Goal: Task Accomplishment & Management: Manage account settings

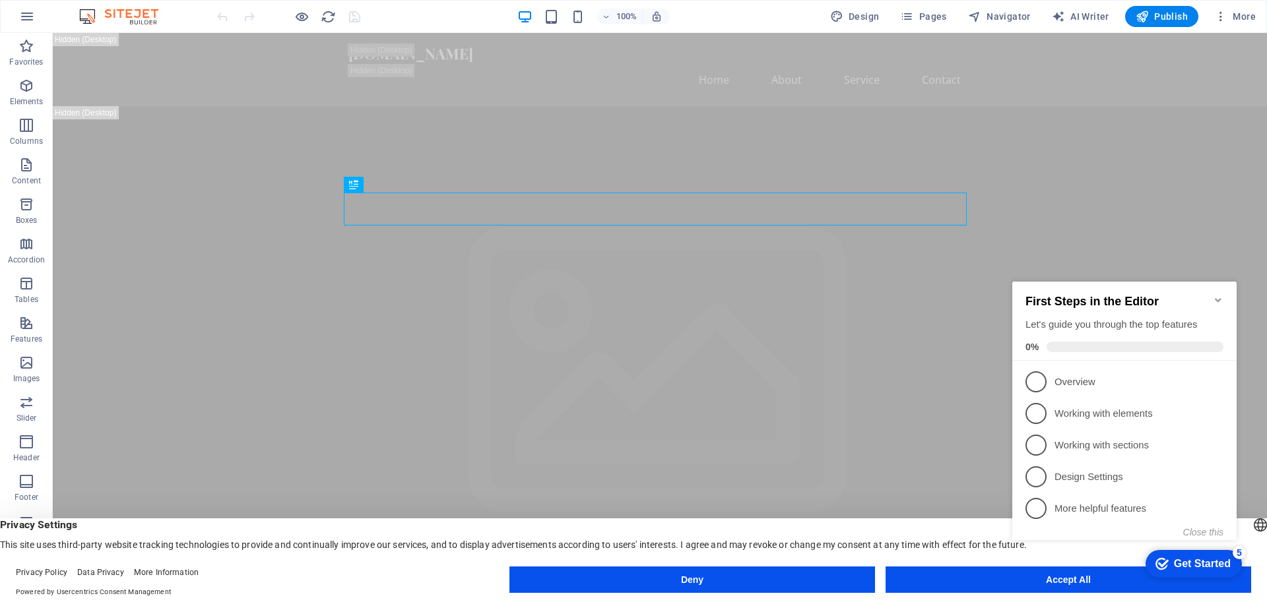
click div "checkmark Get Started 5 First Steps in the Editor Let's guide you through the t…"
click at [1054, 584] on appcues-checklist "Contextual help checklist present on screen" at bounding box center [1127, 425] width 240 height 324
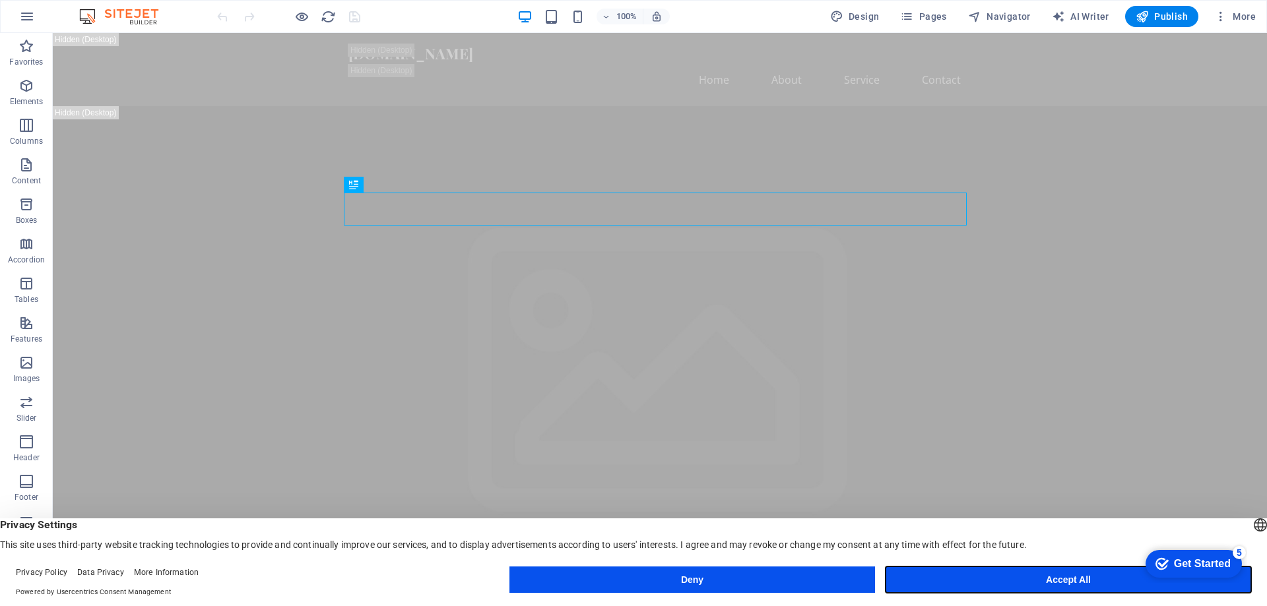
click at [1061, 579] on button "Accept All" at bounding box center [1067, 580] width 365 height 26
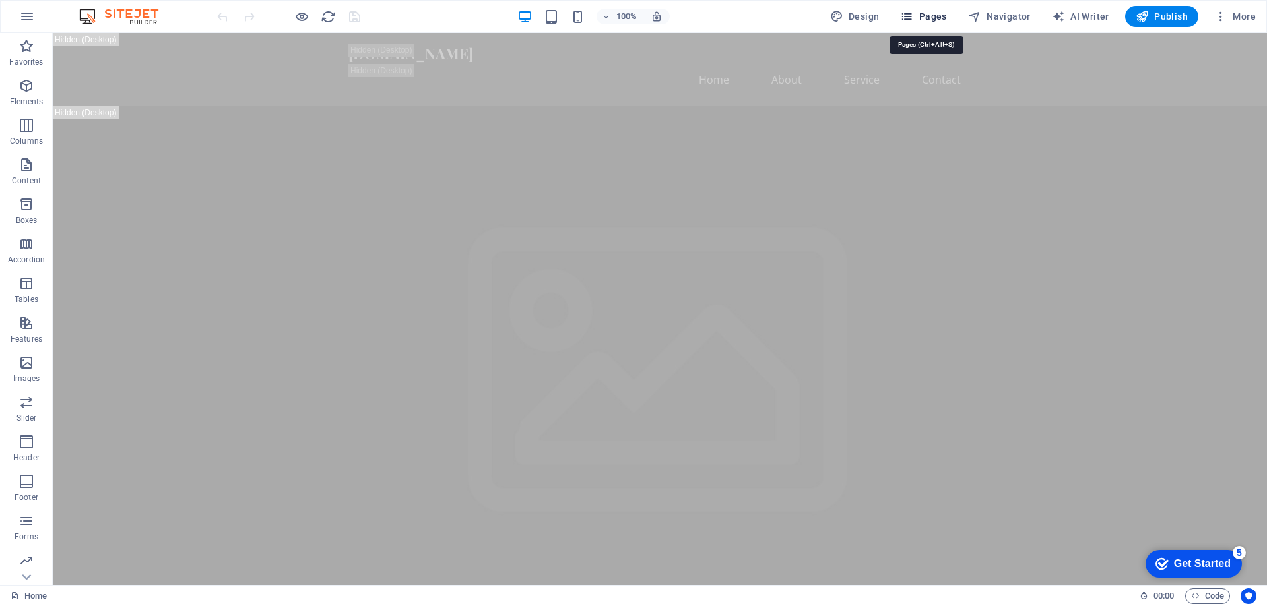
click at [913, 17] on icon "button" at bounding box center [906, 16] width 13 height 13
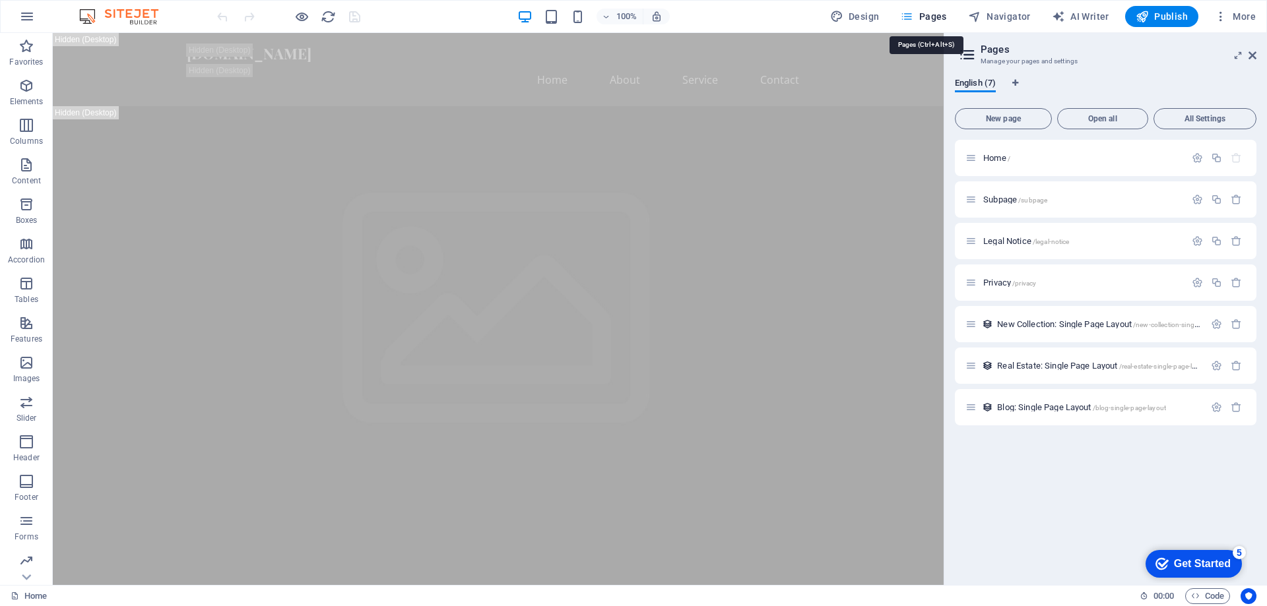
click at [913, 17] on icon "button" at bounding box center [906, 16] width 13 height 13
click at [1216, 14] on icon "button" at bounding box center [1220, 16] width 13 height 13
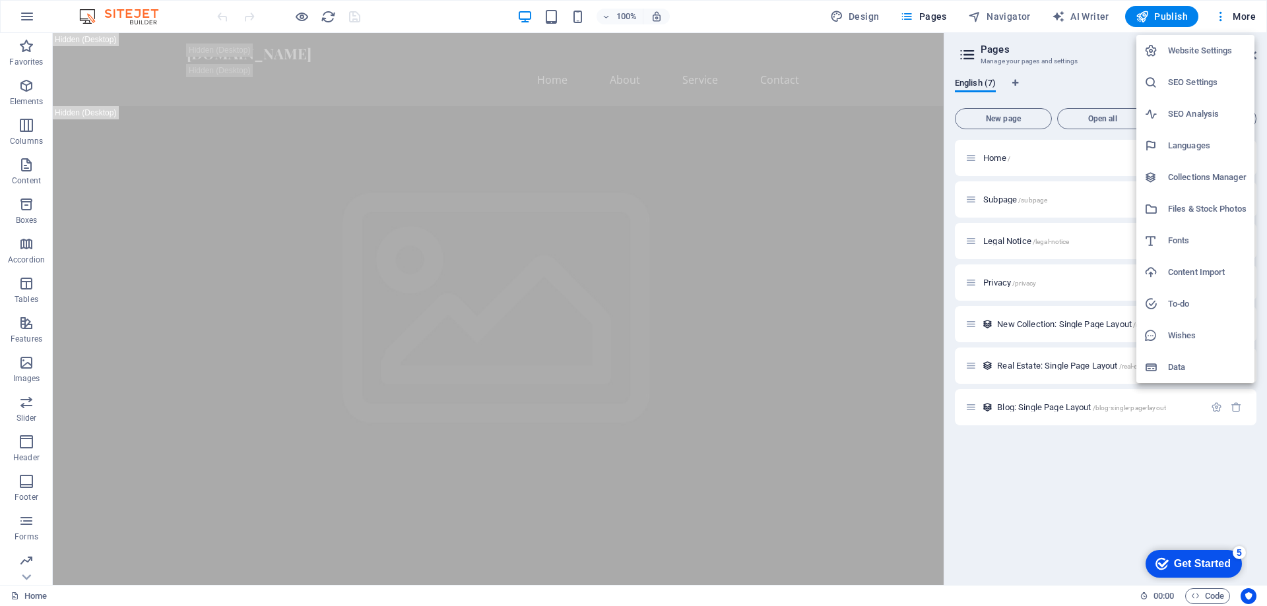
click at [1181, 368] on h6 "Data" at bounding box center [1207, 368] width 79 height 16
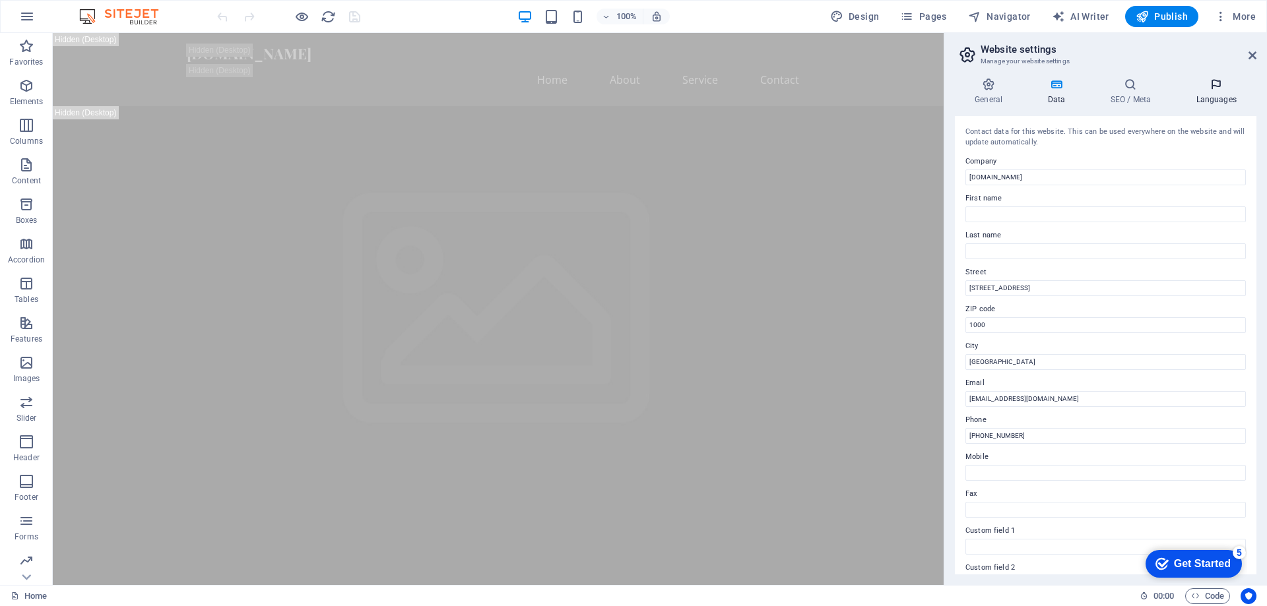
click at [1207, 86] on icon at bounding box center [1216, 84] width 80 height 13
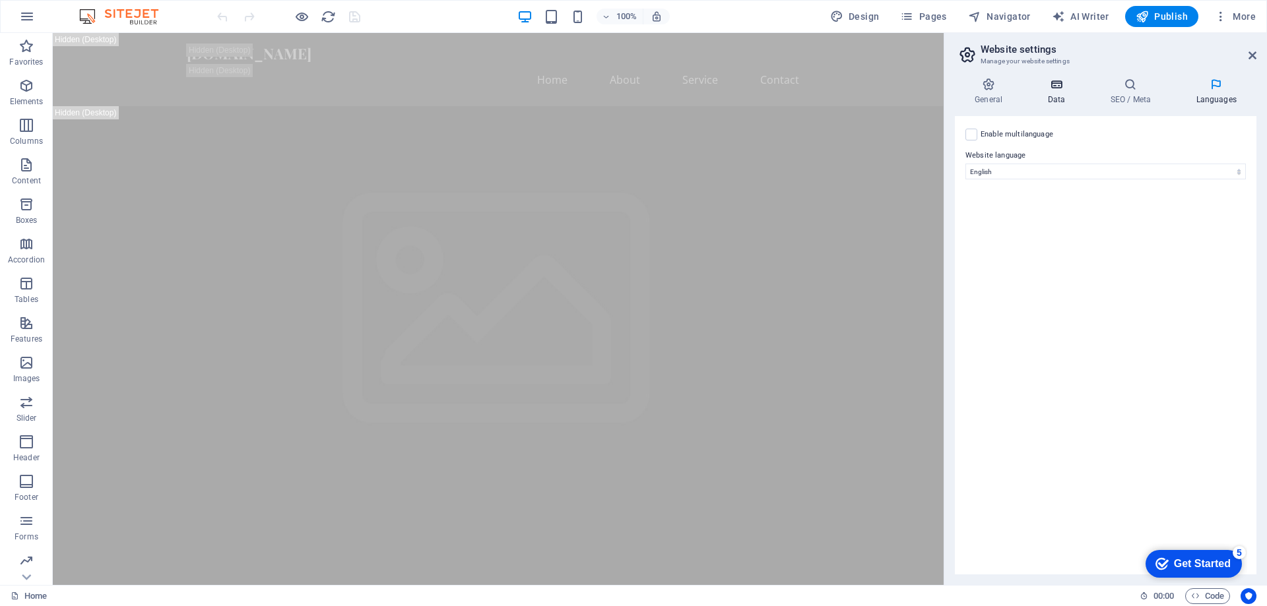
click at [1066, 94] on h4 "Data" at bounding box center [1058, 92] width 63 height 28
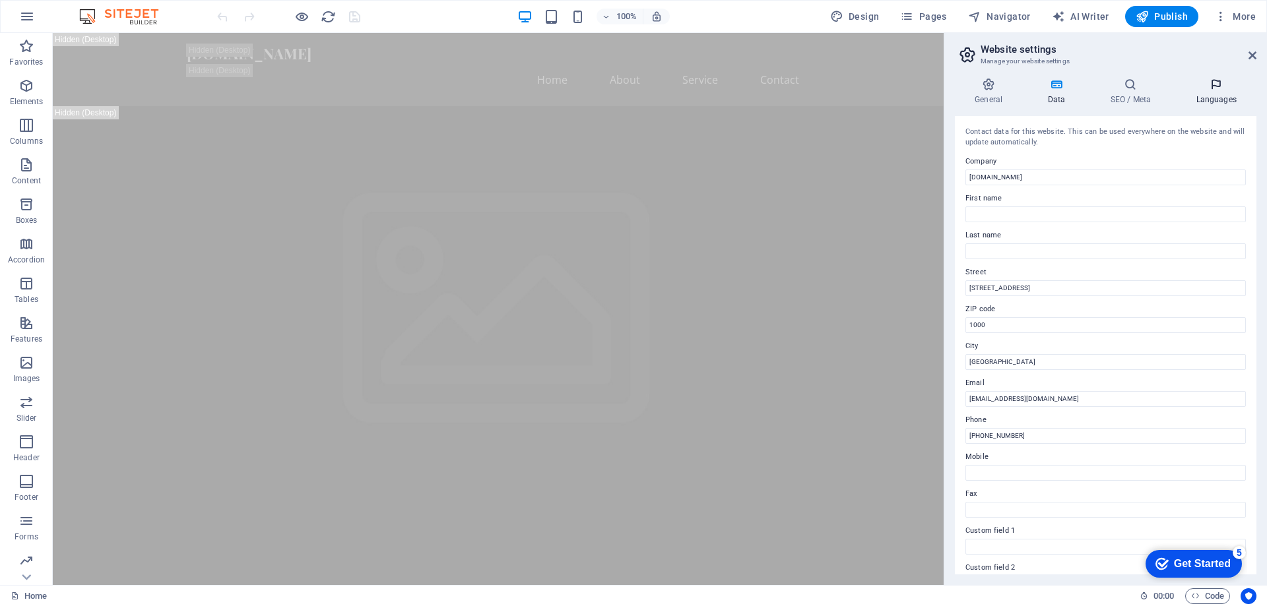
click at [1218, 98] on h4 "Languages" at bounding box center [1216, 92] width 80 height 28
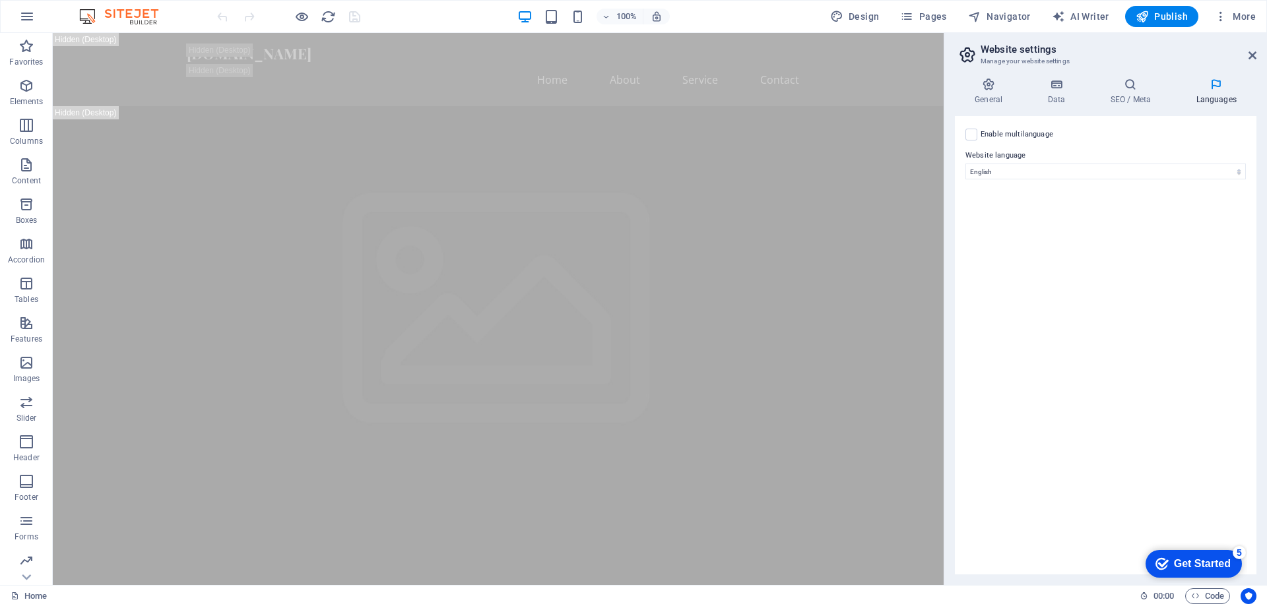
click at [1013, 135] on label "Enable multilanguage To disable multilanguage delete all languages until only o…" at bounding box center [1016, 135] width 73 height 16
click at [0, 0] on input "Enable multilanguage To disable multilanguage delete all languages until only o…" at bounding box center [0, 0] width 0 height 0
select select
click at [1014, 135] on label "Enable multilanguage To disable multilanguage delete all languages until only o…" at bounding box center [1016, 135] width 73 height 16
click at [0, 0] on input "Enable multilanguage To disable multilanguage delete all languages until only o…" at bounding box center [0, 0] width 0 height 0
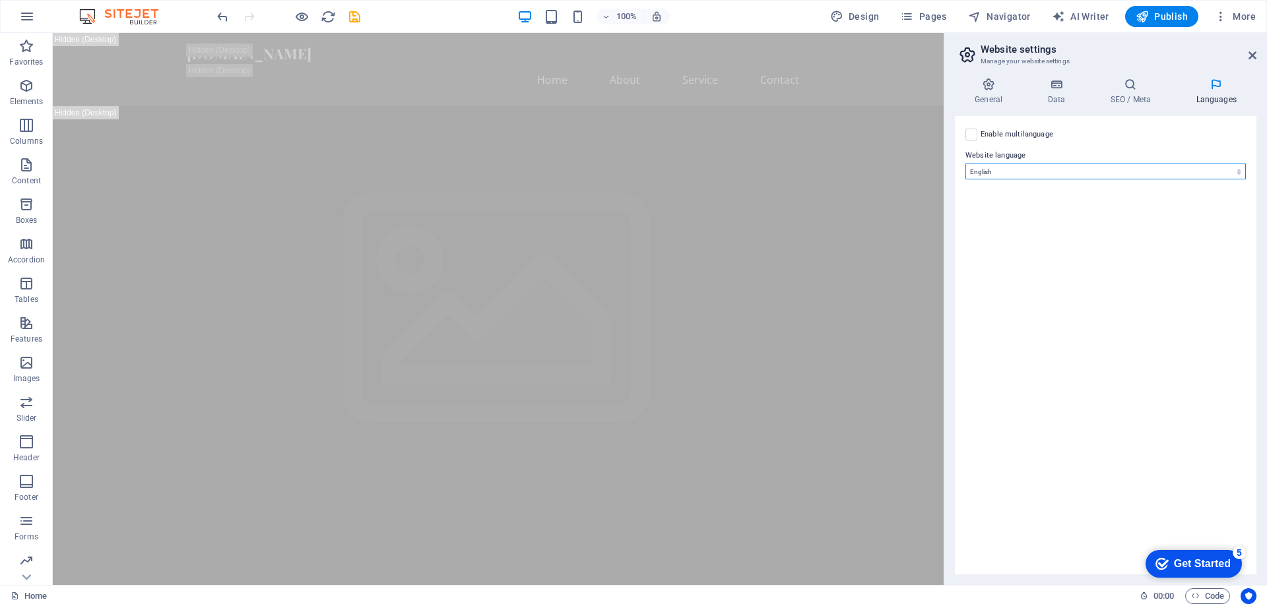
click at [1016, 164] on select "Abkhazian Afar Afrikaans Akan Albanian Amharic Arabic Aragonese Armenian Assame…" at bounding box center [1105, 172] width 280 height 16
click at [965, 164] on select "Abkhazian Afar Afrikaans Akan Albanian Amharic Arabic Aragonese Armenian Assame…" at bounding box center [1105, 172] width 280 height 16
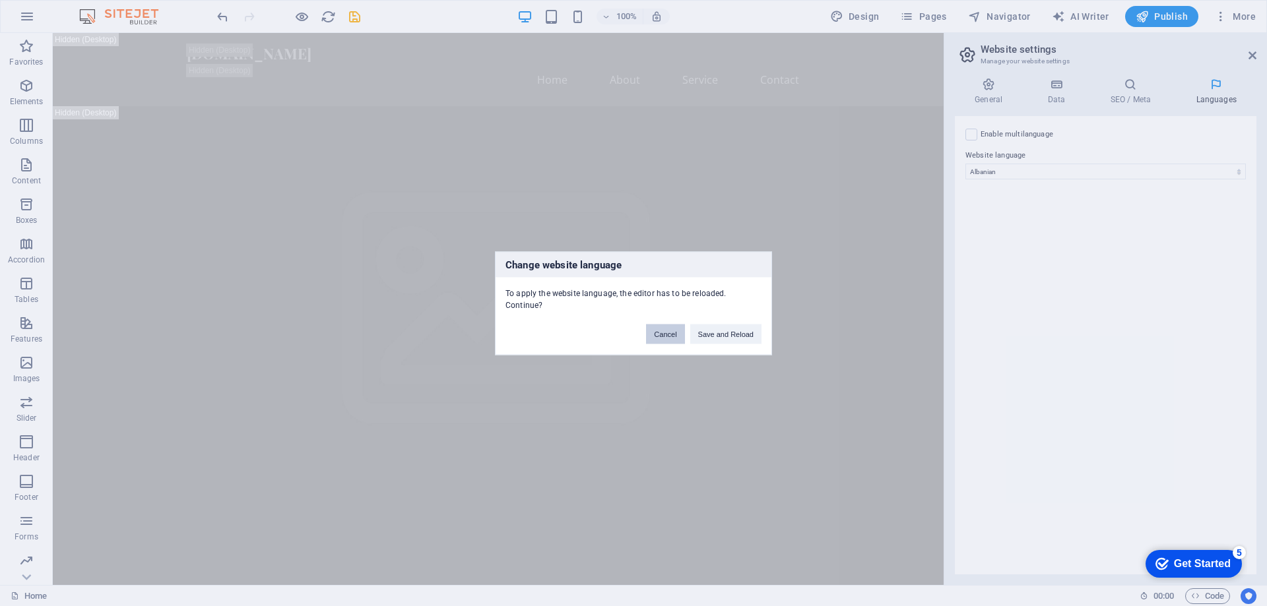
click at [662, 338] on button "Cancel" at bounding box center [665, 334] width 38 height 20
select select "41"
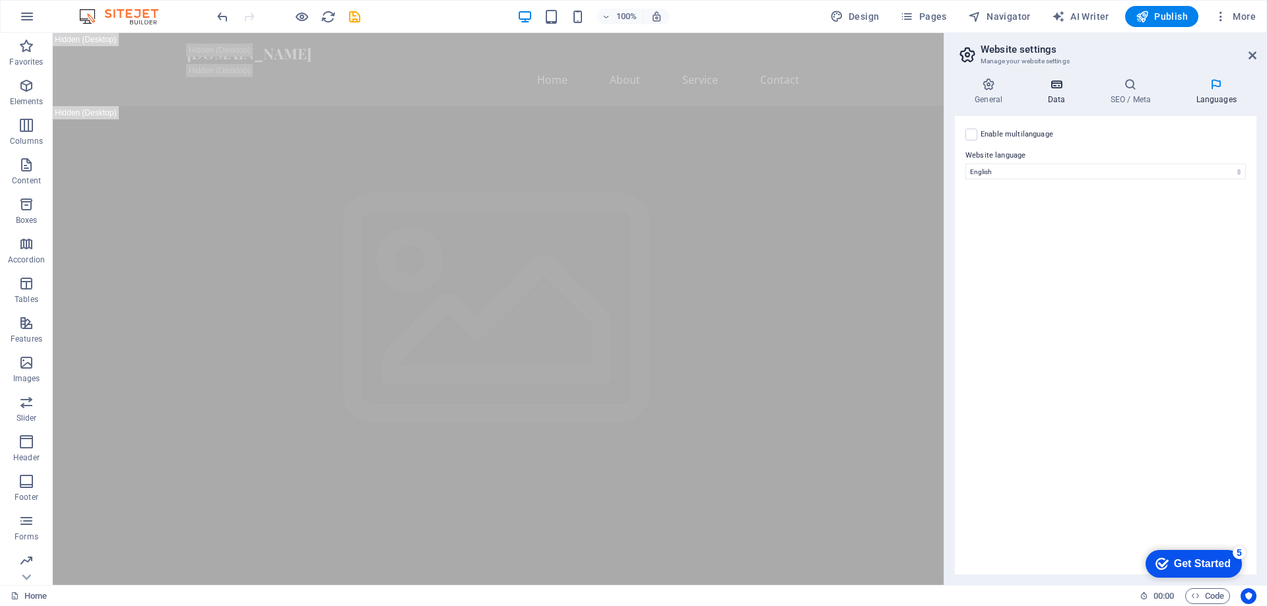
click at [1059, 100] on h4 "Data" at bounding box center [1058, 92] width 63 height 28
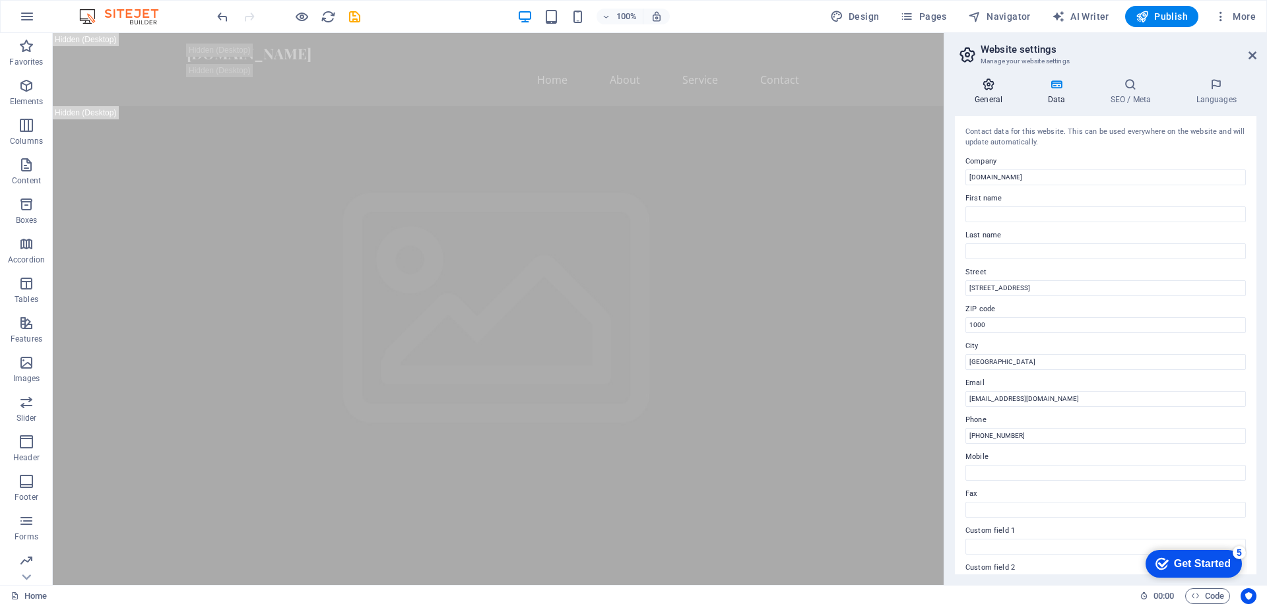
click at [993, 100] on h4 "General" at bounding box center [991, 92] width 73 height 28
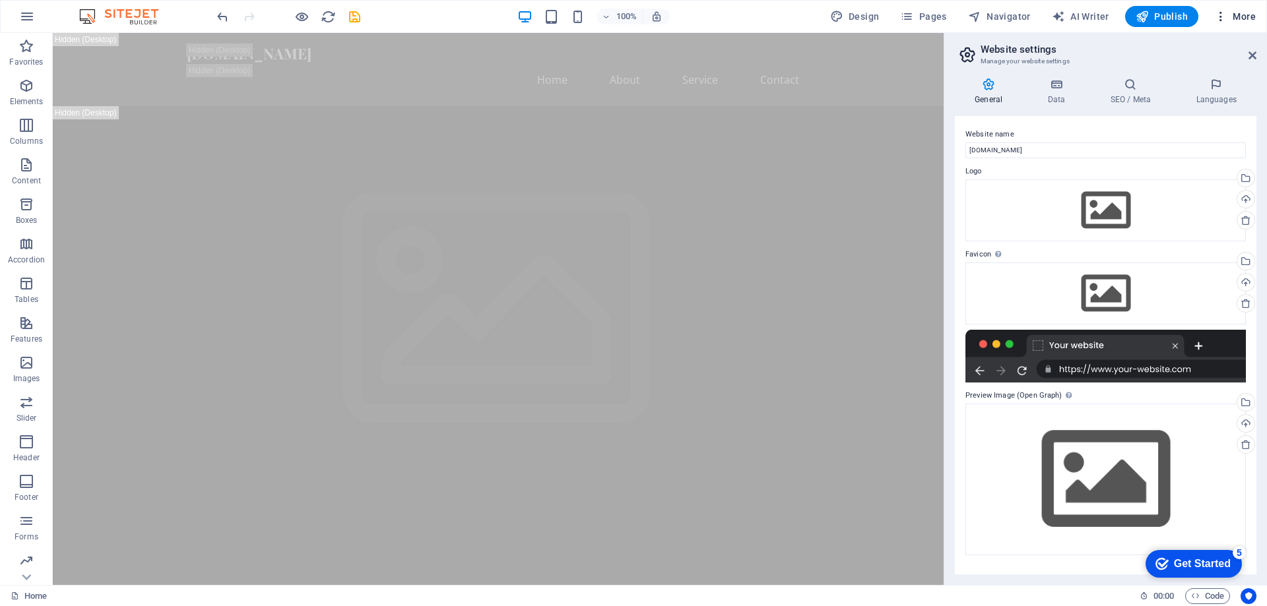
click at [1216, 20] on icon "button" at bounding box center [1220, 16] width 13 height 13
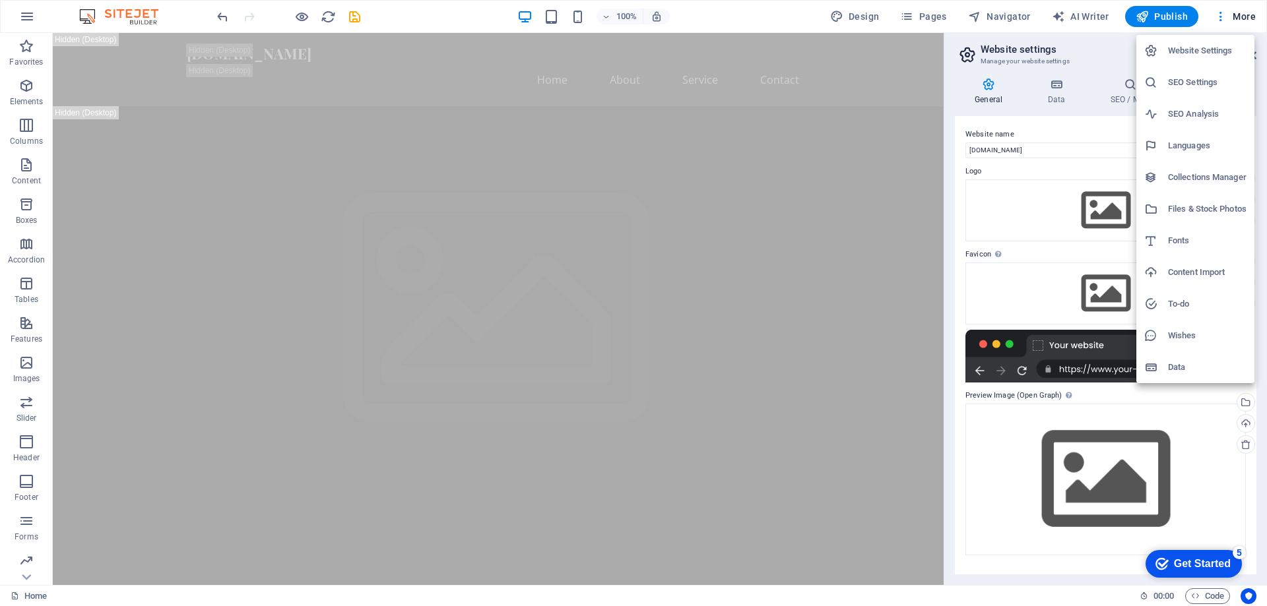
click at [1218, 19] on div at bounding box center [633, 303] width 1267 height 606
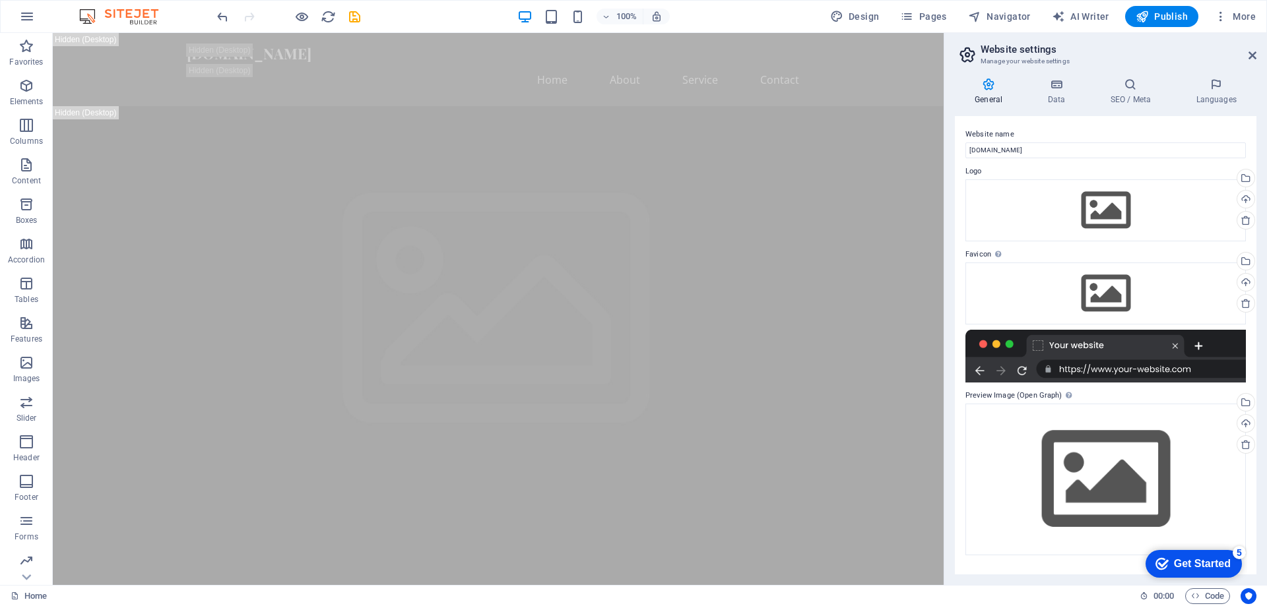
click at [1218, 19] on icon "button" at bounding box center [1220, 16] width 13 height 13
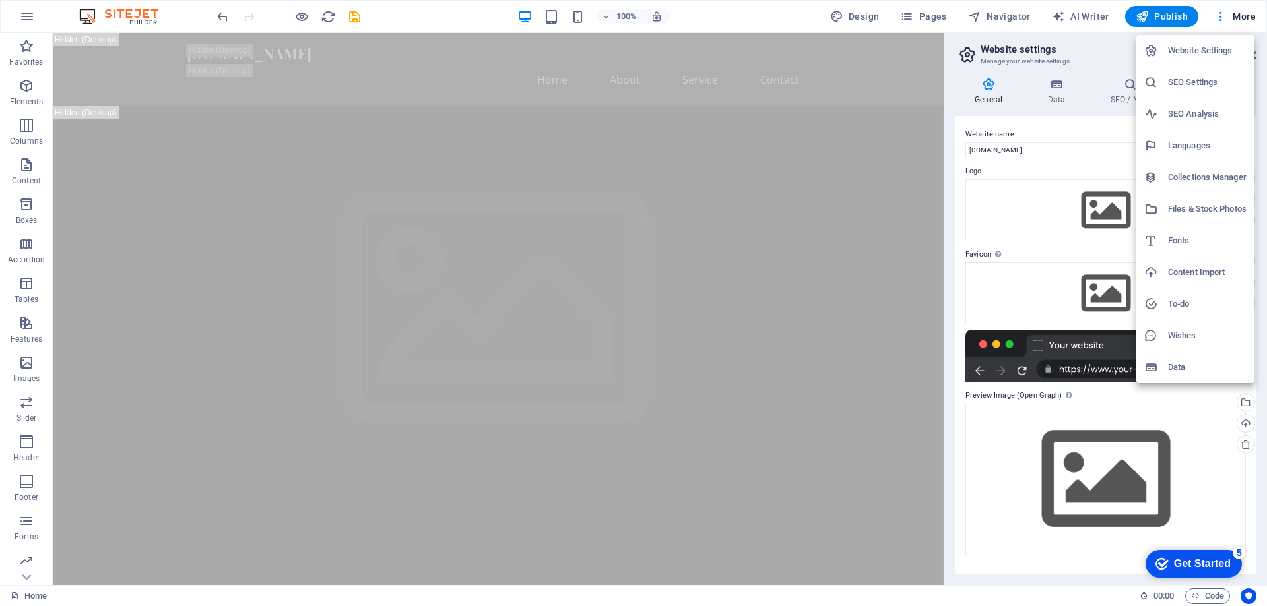
click at [1219, 18] on div at bounding box center [633, 303] width 1267 height 606
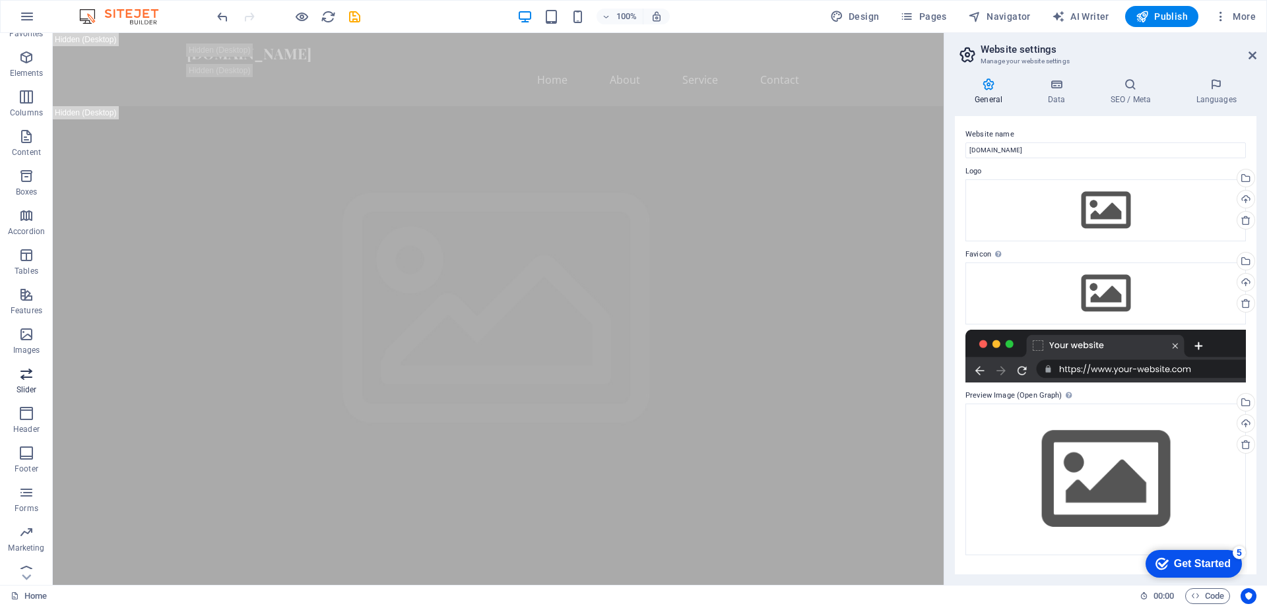
scroll to position [42, 0]
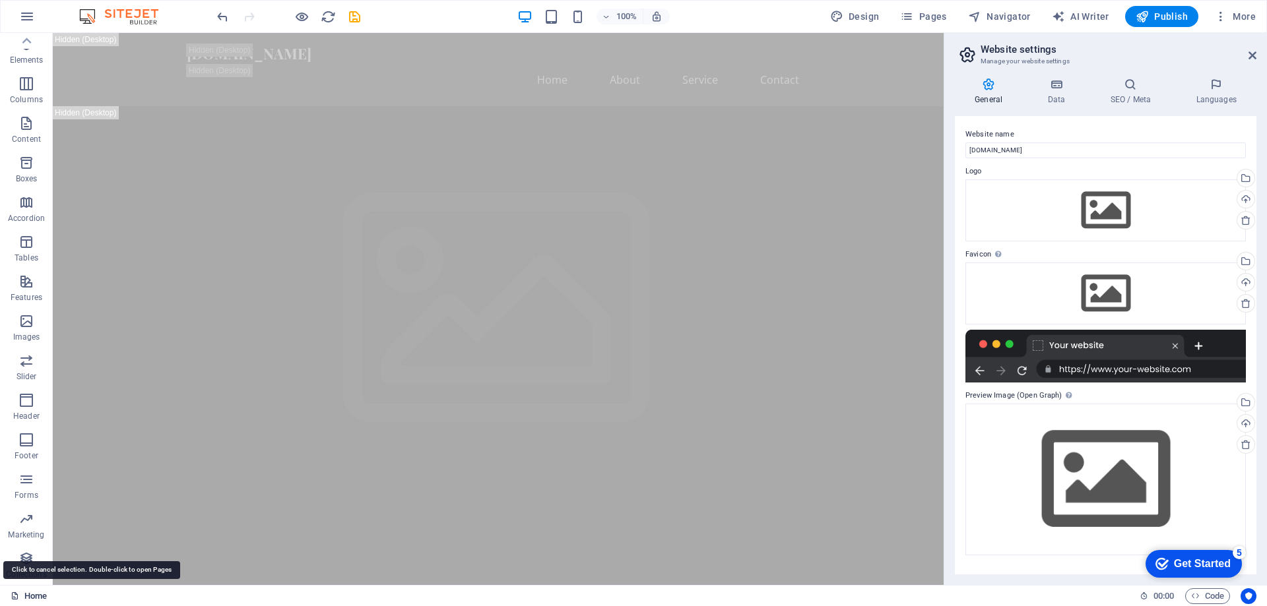
click at [28, 601] on link "Home" at bounding box center [29, 596] width 36 height 16
click at [34, 17] on icon "button" at bounding box center [27, 17] width 16 height 16
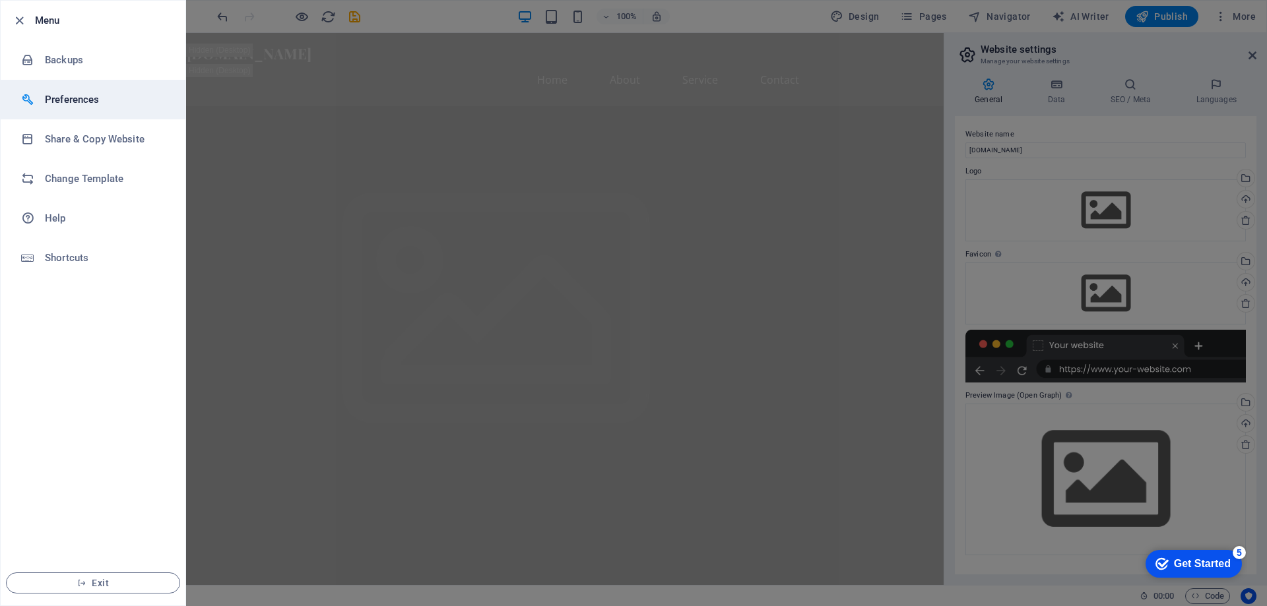
click at [81, 104] on h6 "Preferences" at bounding box center [106, 100] width 122 height 16
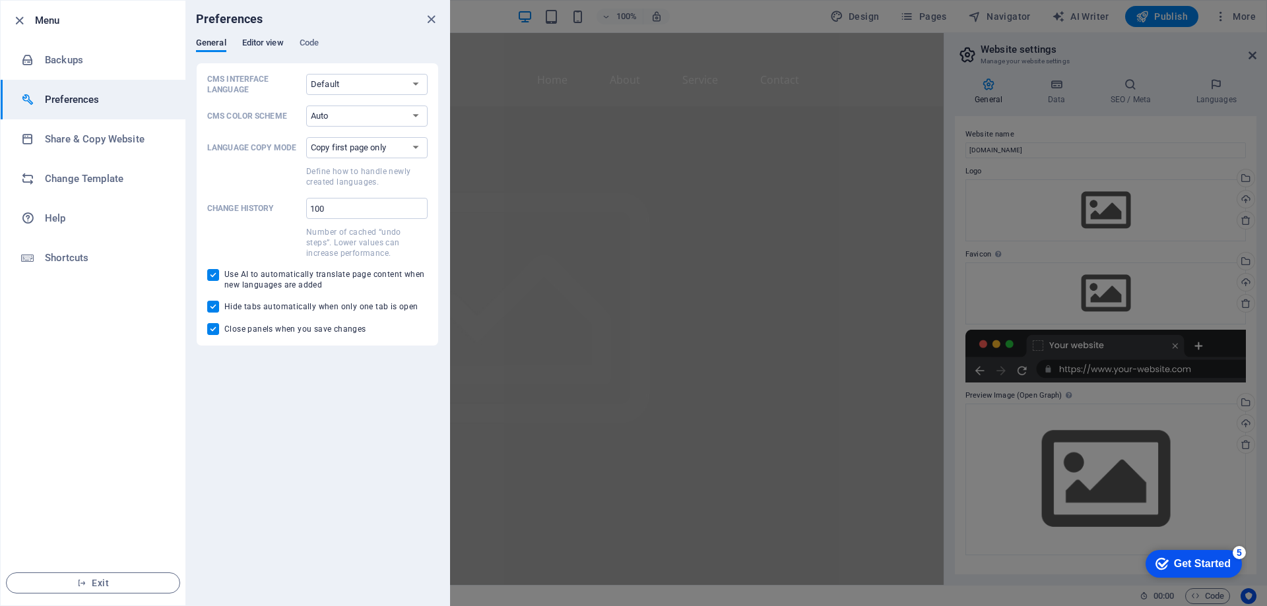
click at [274, 49] on span "Editor view" at bounding box center [263, 44] width 42 height 18
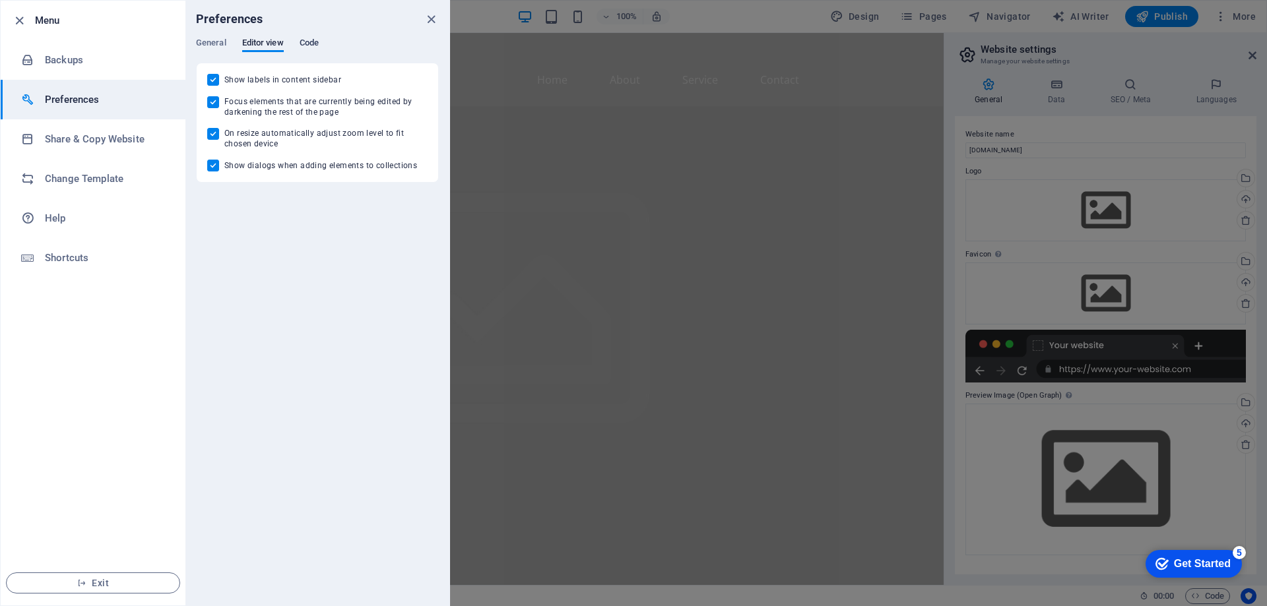
click at [308, 46] on span "Code" at bounding box center [309, 44] width 19 height 18
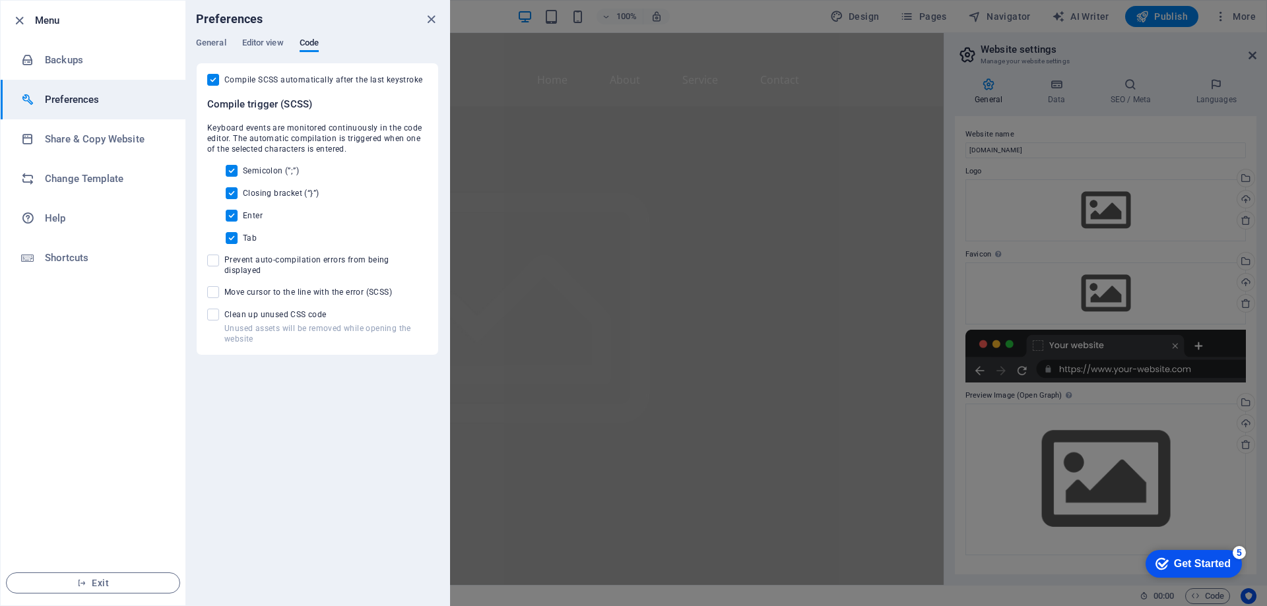
click at [234, 44] on div "General Editor view Code" at bounding box center [317, 50] width 243 height 25
click at [227, 51] on div "General Editor view Code" at bounding box center [317, 50] width 243 height 25
click at [220, 49] on span "General" at bounding box center [211, 44] width 30 height 18
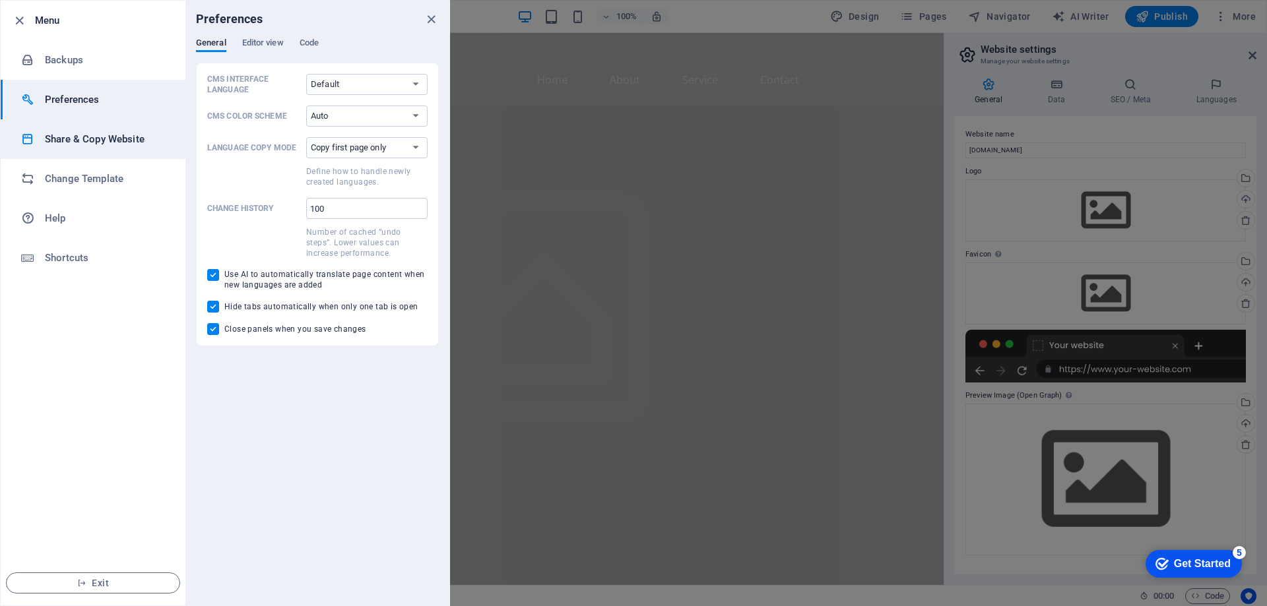
click at [120, 137] on h6 "Share & Copy Website" at bounding box center [106, 139] width 122 height 16
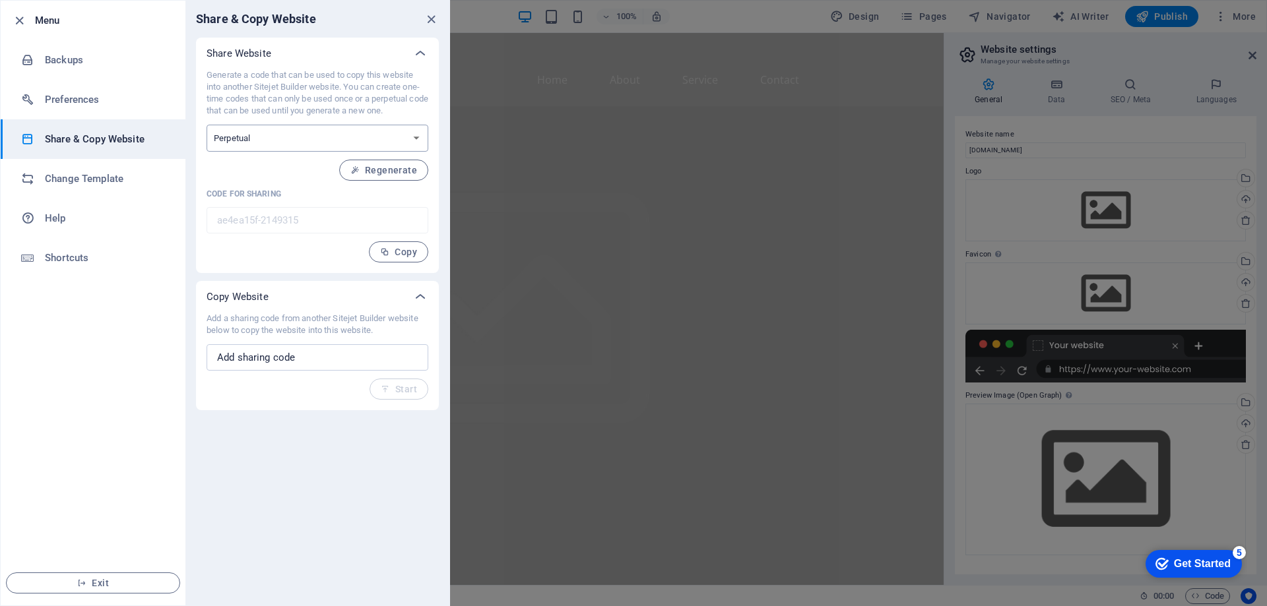
click at [382, 139] on select "One-time Perpetual" at bounding box center [317, 138] width 222 height 27
click at [113, 57] on h6 "Backups" at bounding box center [106, 60] width 122 height 16
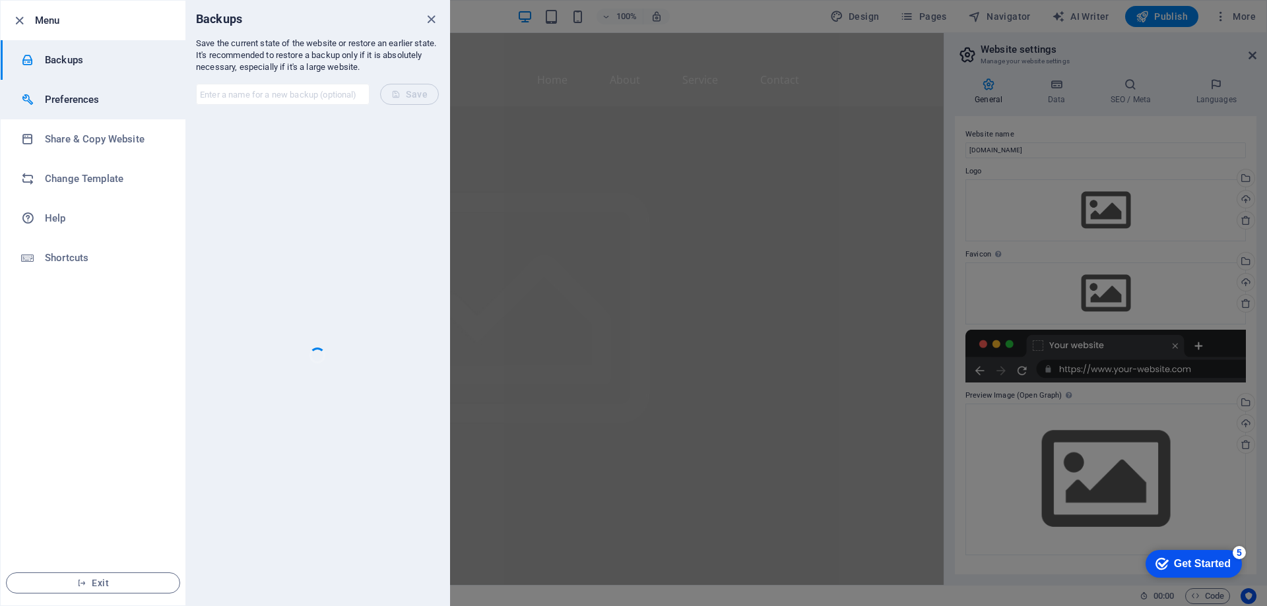
click at [113, 92] on h6 "Preferences" at bounding box center [106, 100] width 122 height 16
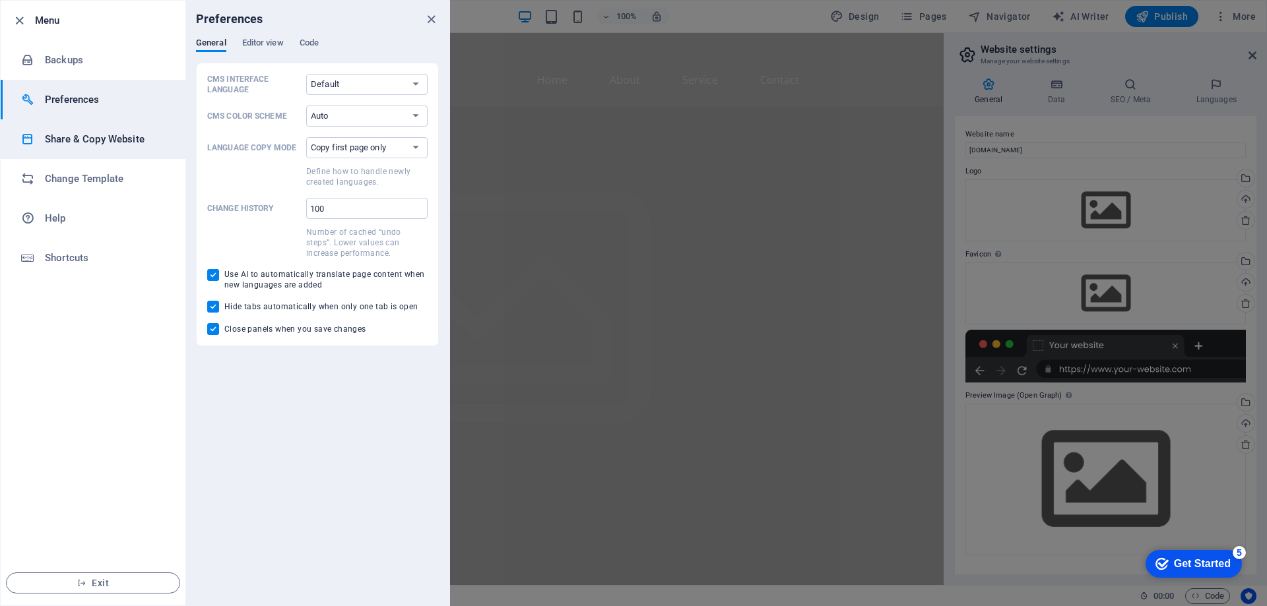
click at [114, 137] on h6 "Share & Copy Website" at bounding box center [106, 139] width 122 height 16
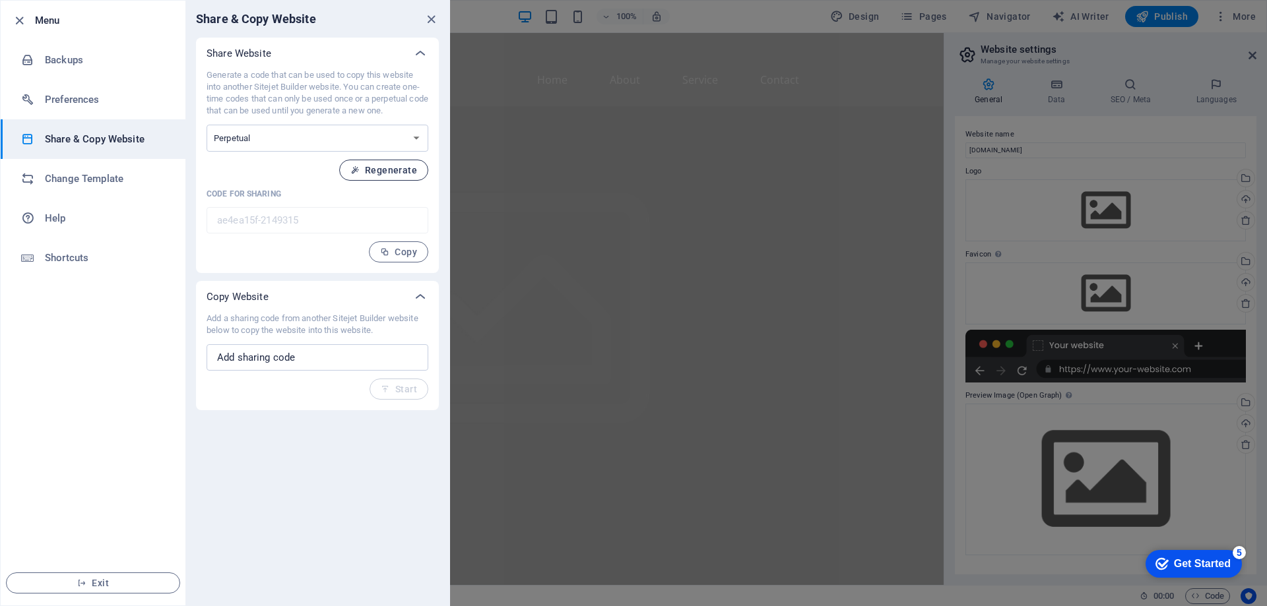
click at [375, 161] on button "Regenerate" at bounding box center [383, 170] width 89 height 21
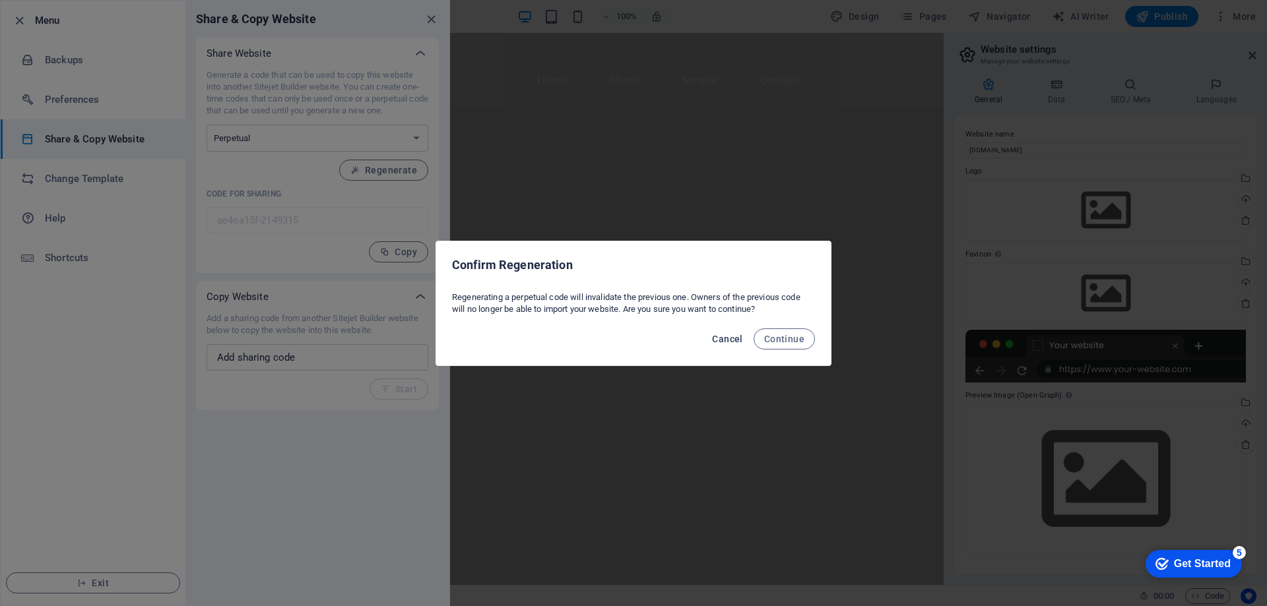
click at [737, 340] on span "Cancel" at bounding box center [727, 339] width 30 height 11
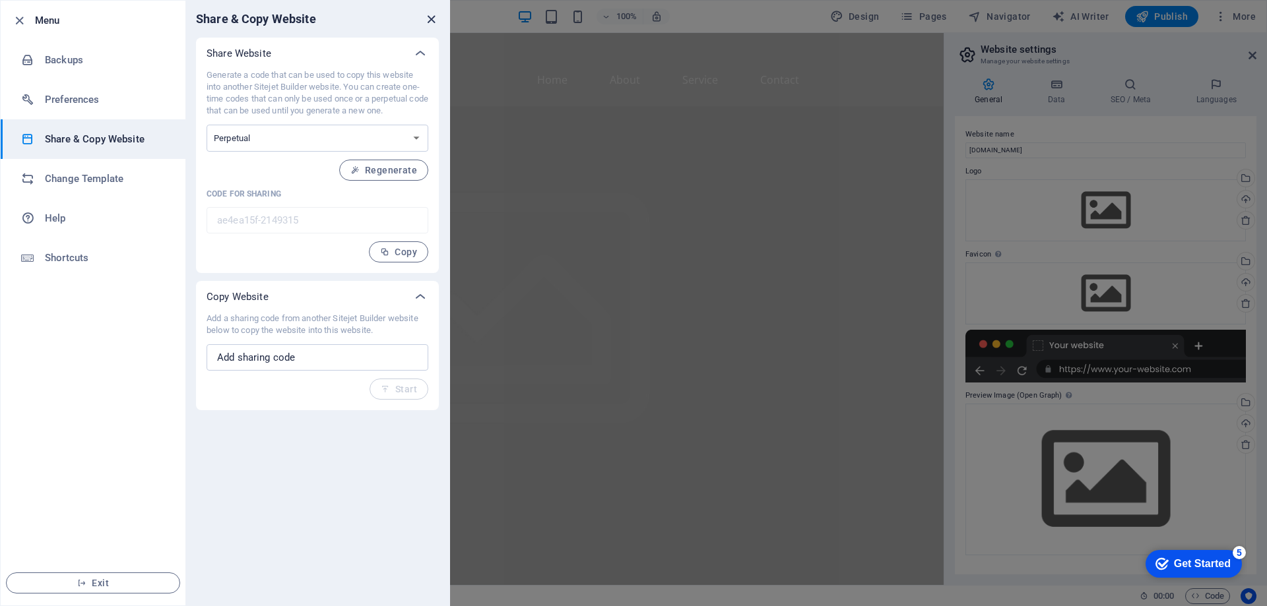
click at [427, 20] on icon "close" at bounding box center [431, 19] width 15 height 15
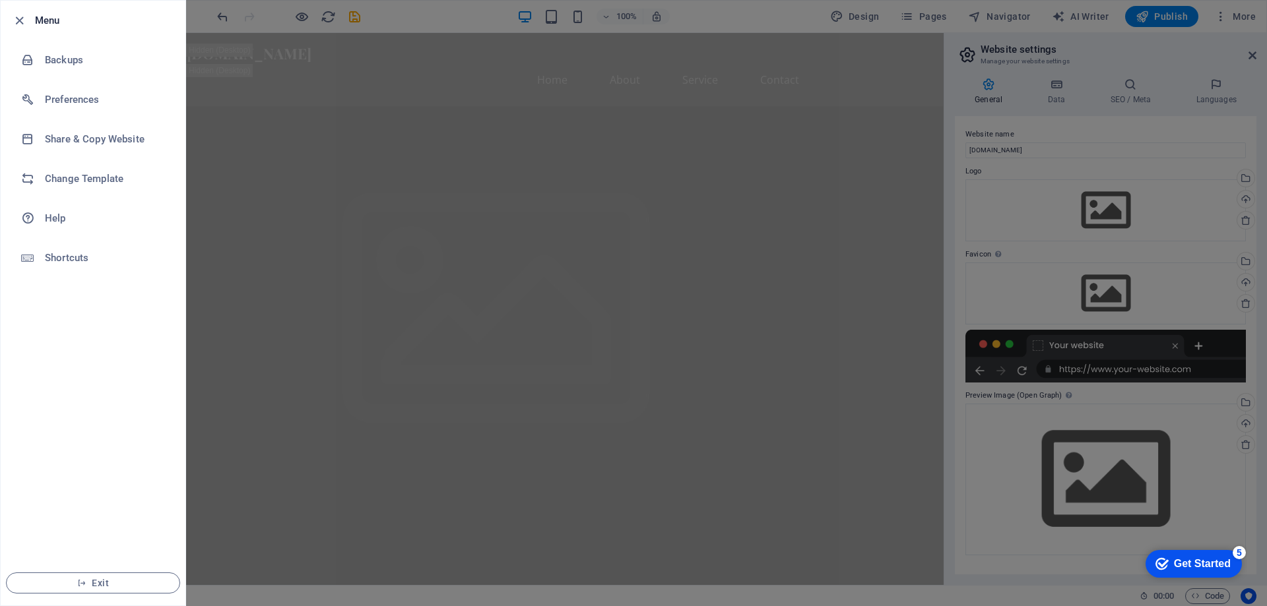
click at [418, 146] on div at bounding box center [633, 303] width 1267 height 606
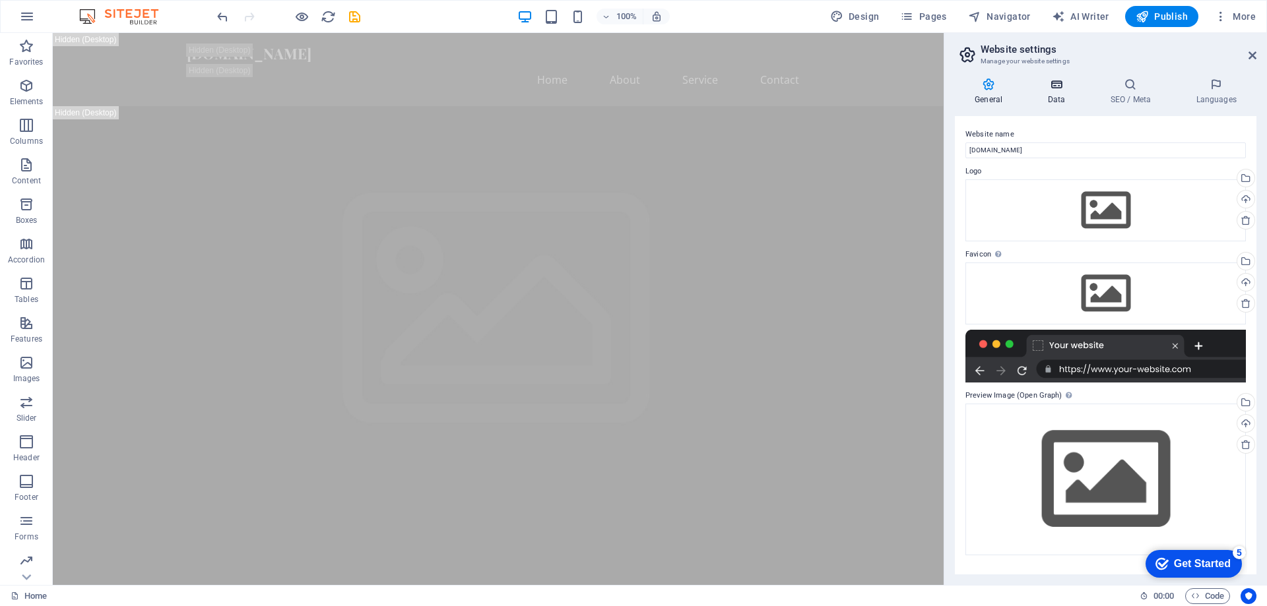
click at [1052, 92] on h4 "Data" at bounding box center [1058, 92] width 63 height 28
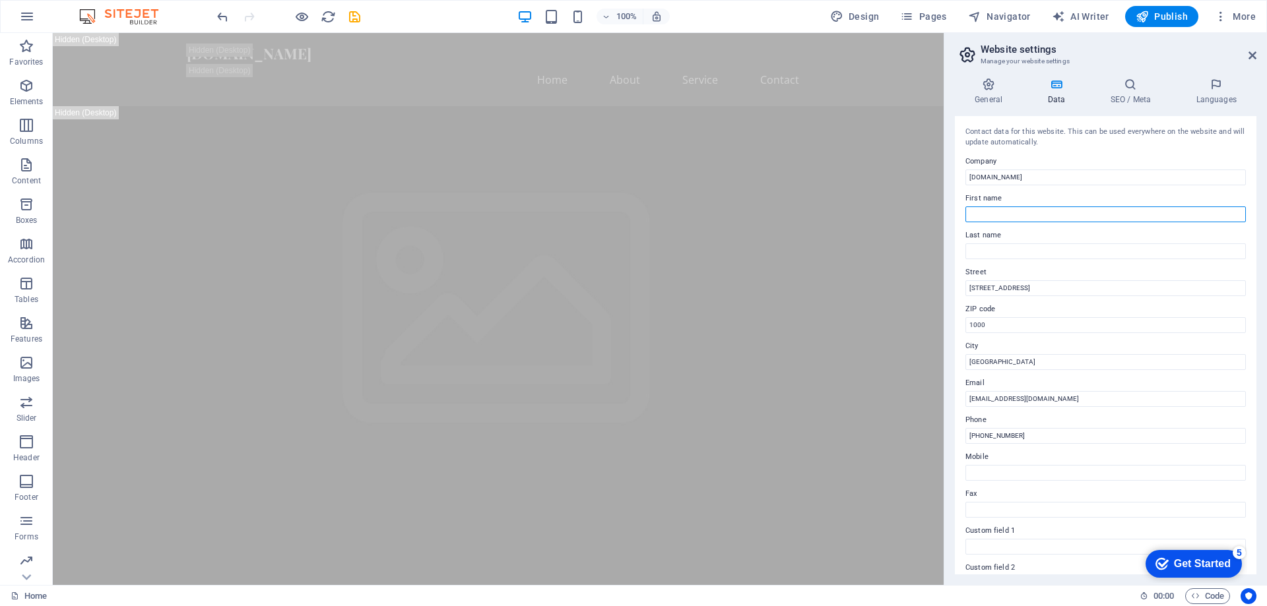
click at [1054, 222] on input "First name" at bounding box center [1105, 214] width 280 height 16
type input "Ardit"
type input "Loki"
type input "Tetovo"
type input "1200"
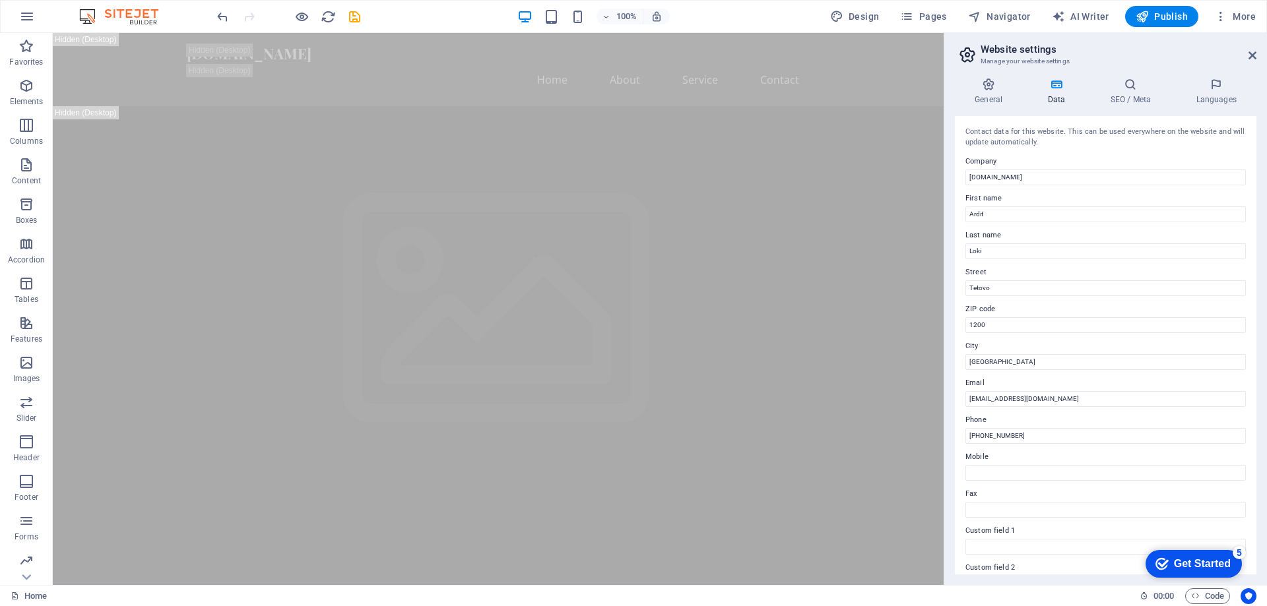
click at [1052, 298] on div "Contact data for this website. This can be used everywhere on the website and w…" at bounding box center [1105, 345] width 301 height 458
click at [1052, 294] on input "Tetovo" at bounding box center [1105, 288] width 280 height 16
click at [1047, 362] on input "[GEOGRAPHIC_DATA]" at bounding box center [1105, 362] width 280 height 16
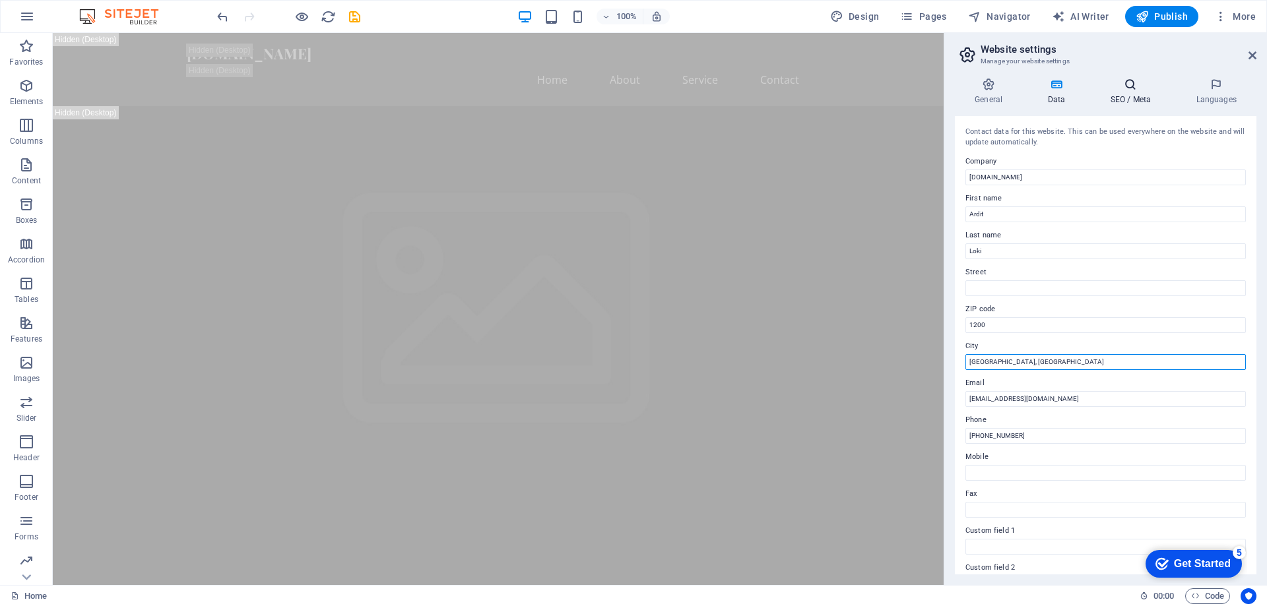
type input "[GEOGRAPHIC_DATA], [GEOGRAPHIC_DATA]"
click at [1132, 97] on h4 "SEO / Meta" at bounding box center [1133, 92] width 86 height 28
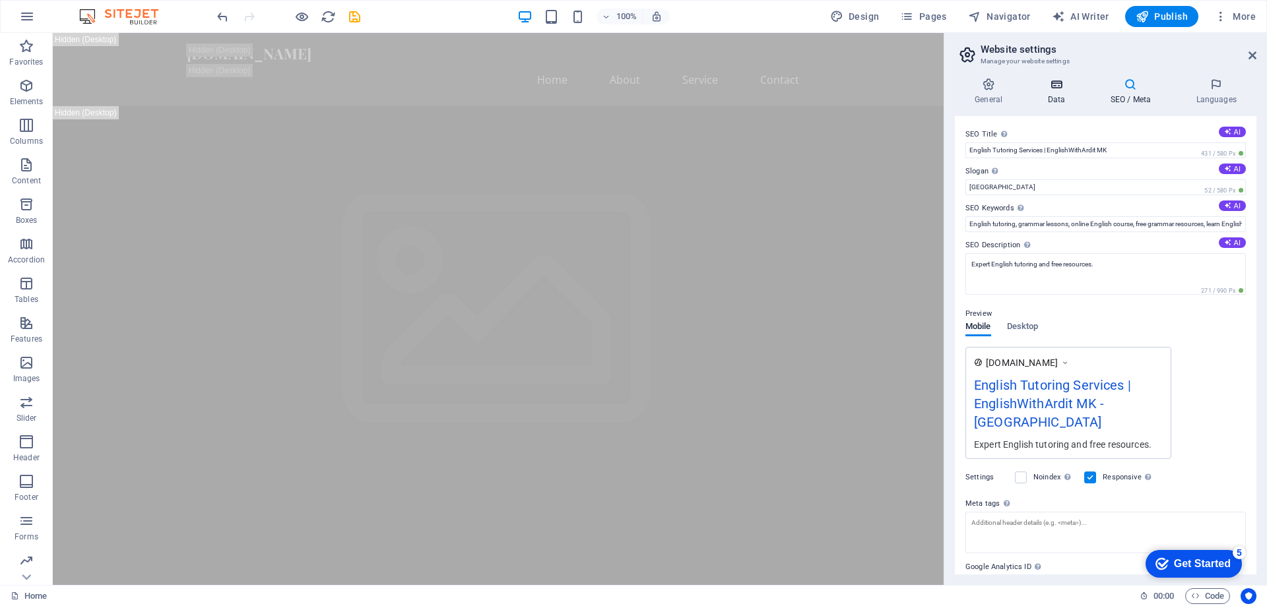
click at [1027, 89] on icon at bounding box center [1055, 84] width 57 height 13
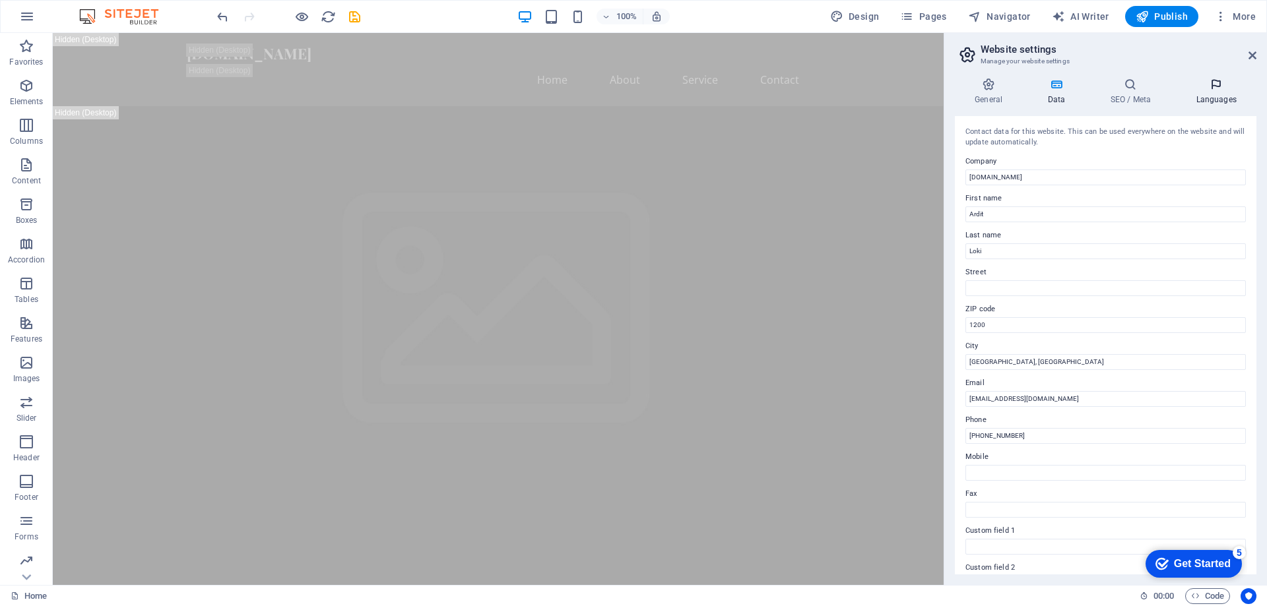
click at [1214, 104] on h4 "Languages" at bounding box center [1216, 92] width 80 height 28
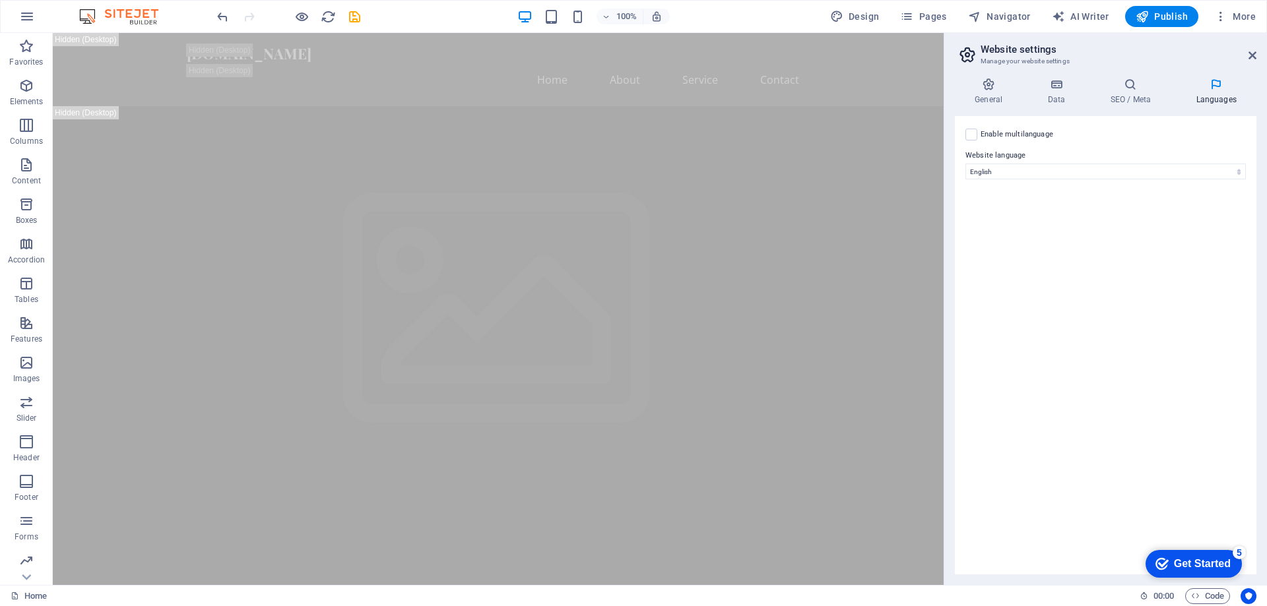
click at [953, 92] on div "General Data SEO / Meta Languages Website name [DOMAIN_NAME] Logo Drag files he…" at bounding box center [1105, 326] width 323 height 518
click at [1011, 85] on icon at bounding box center [988, 84] width 67 height 13
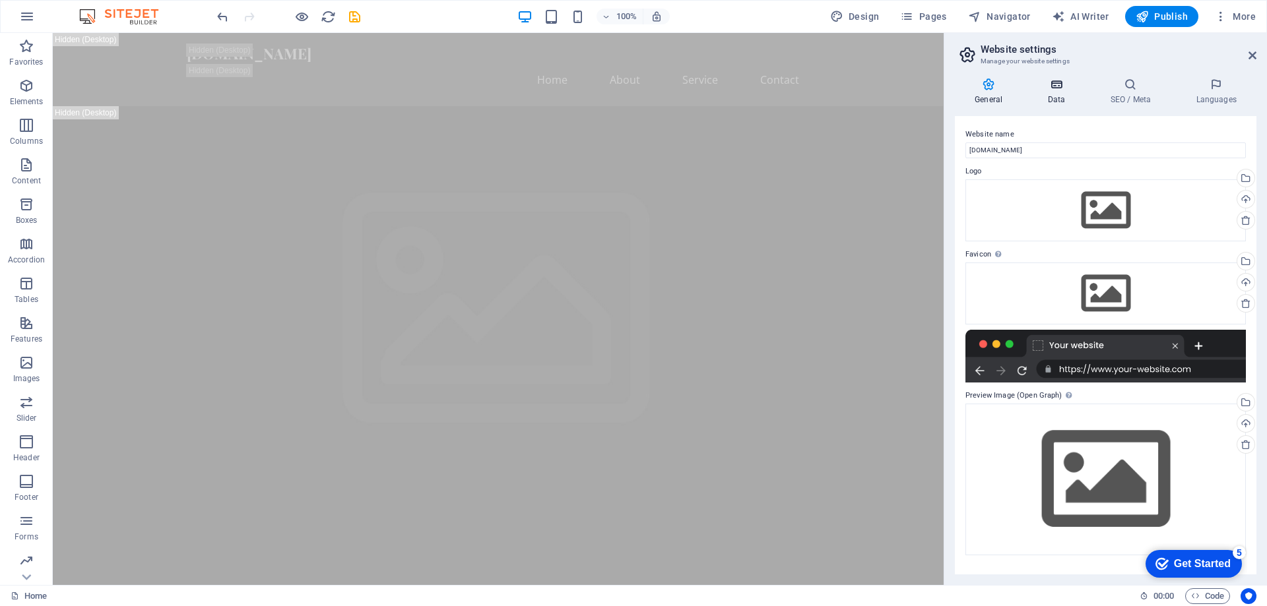
click at [1052, 88] on icon at bounding box center [1055, 84] width 57 height 13
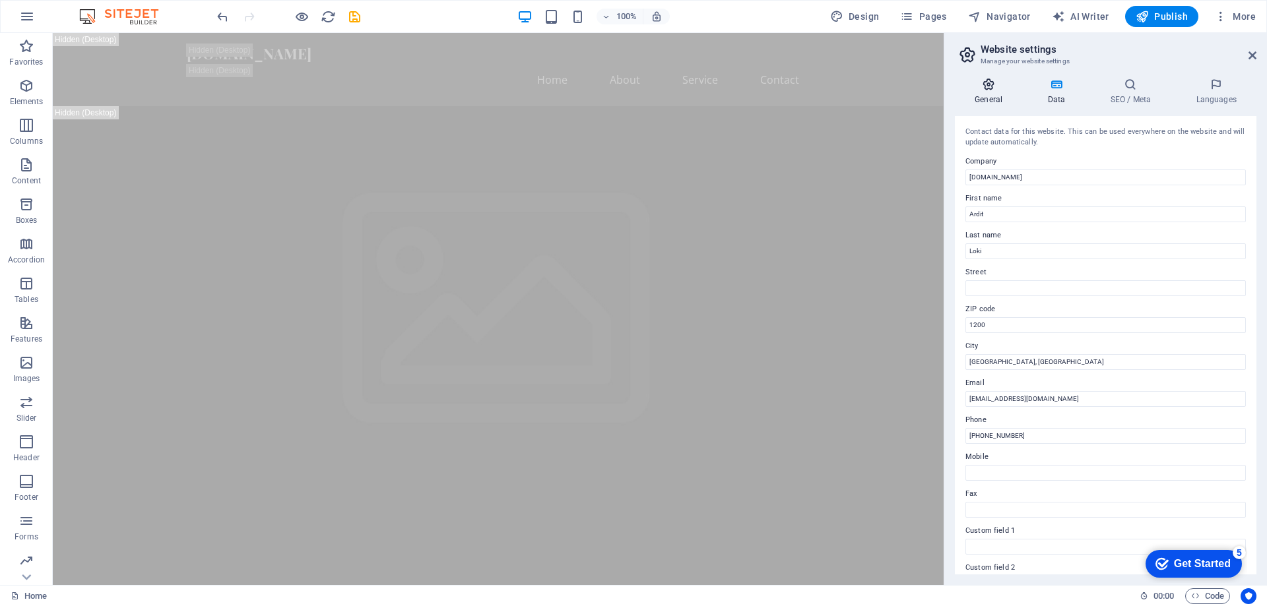
click at [990, 91] on h4 "General" at bounding box center [991, 92] width 73 height 28
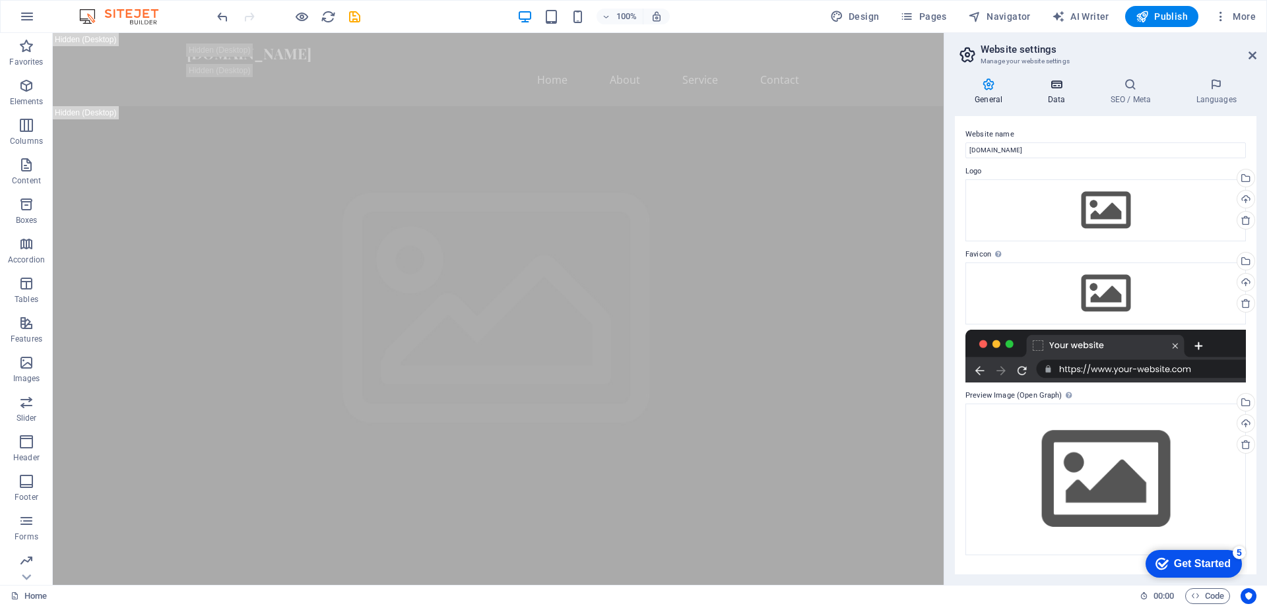
click at [1057, 98] on h4 "Data" at bounding box center [1058, 92] width 63 height 28
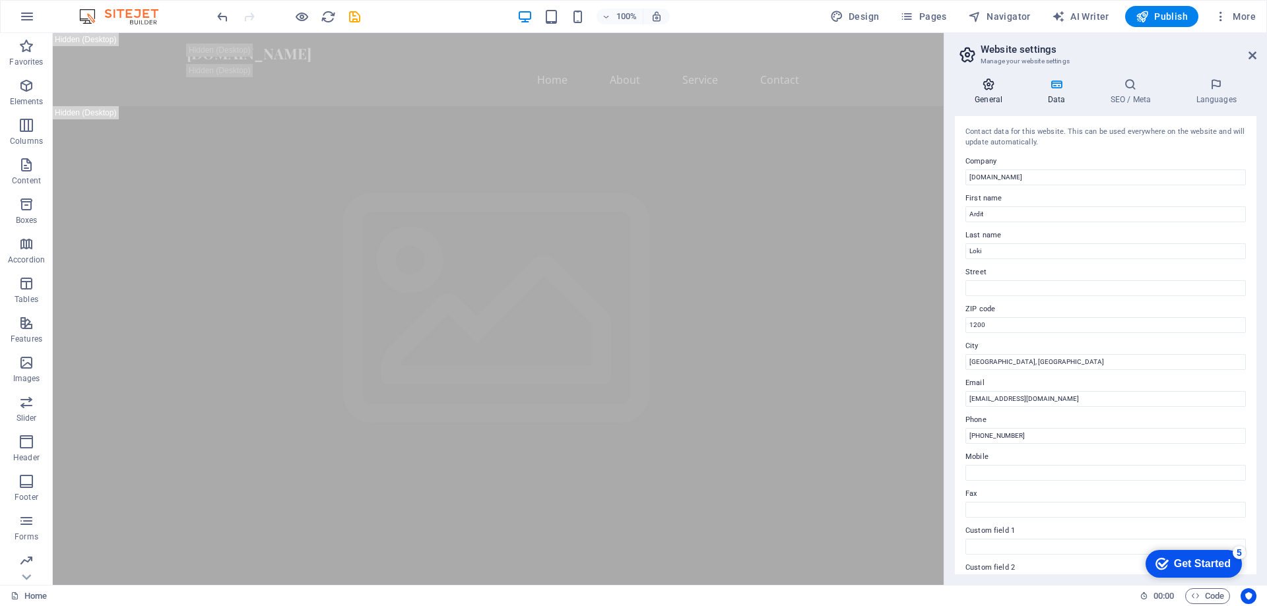
click at [992, 82] on icon at bounding box center [988, 84] width 67 height 13
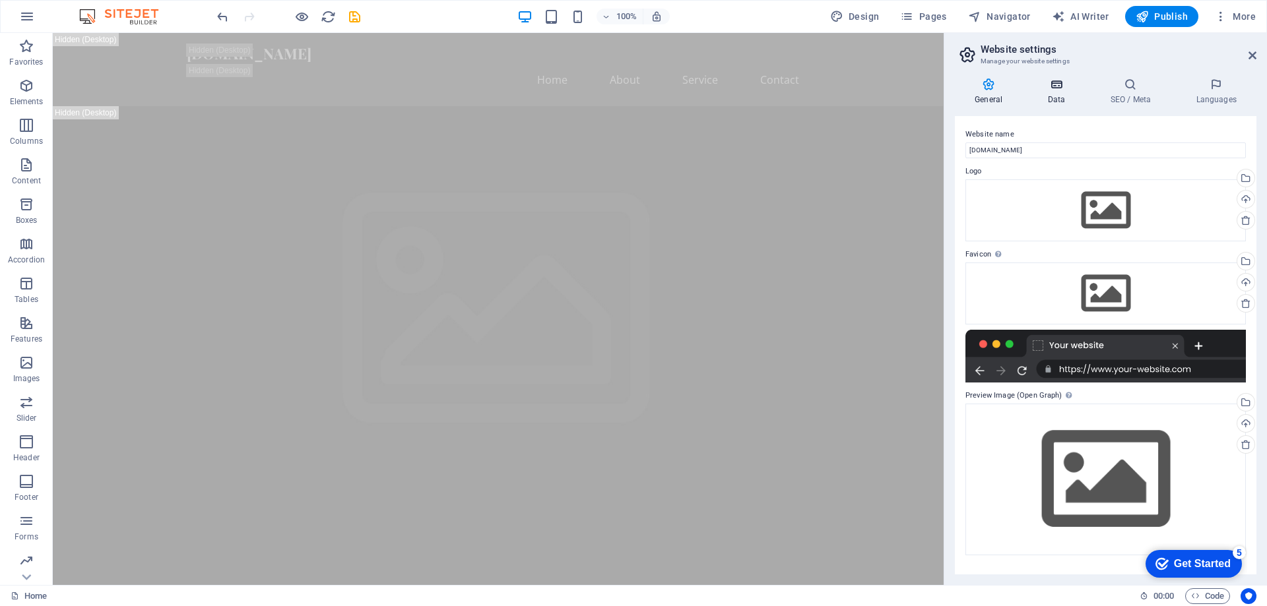
click at [1072, 93] on h4 "Data" at bounding box center [1058, 92] width 63 height 28
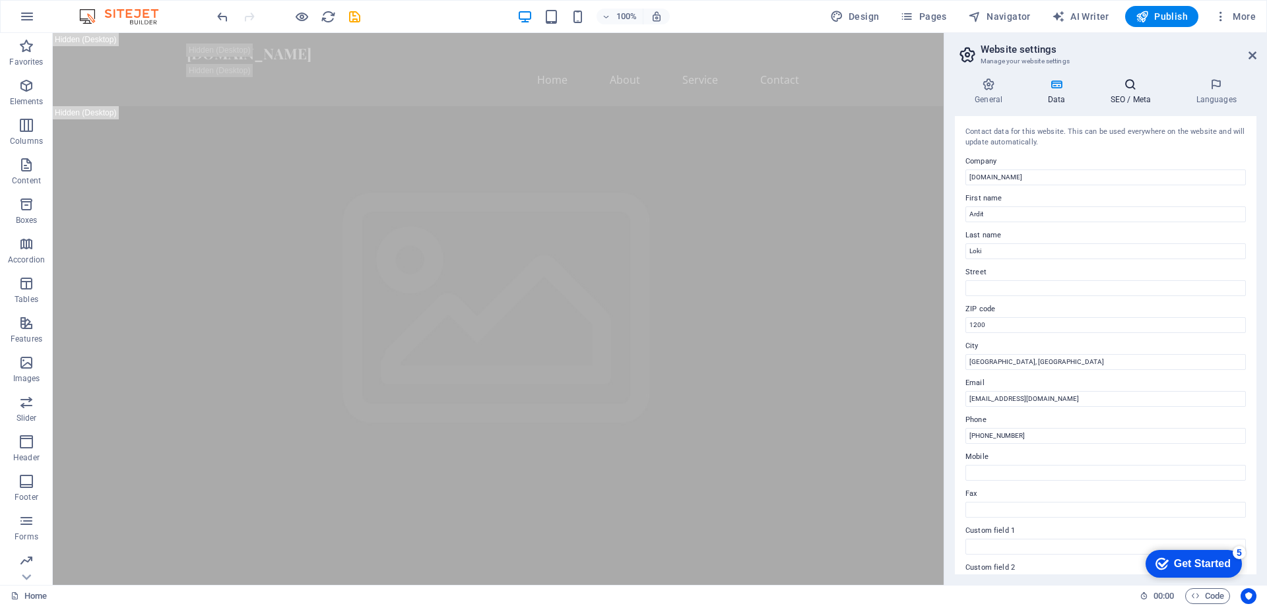
click at [1112, 90] on icon at bounding box center [1130, 84] width 80 height 13
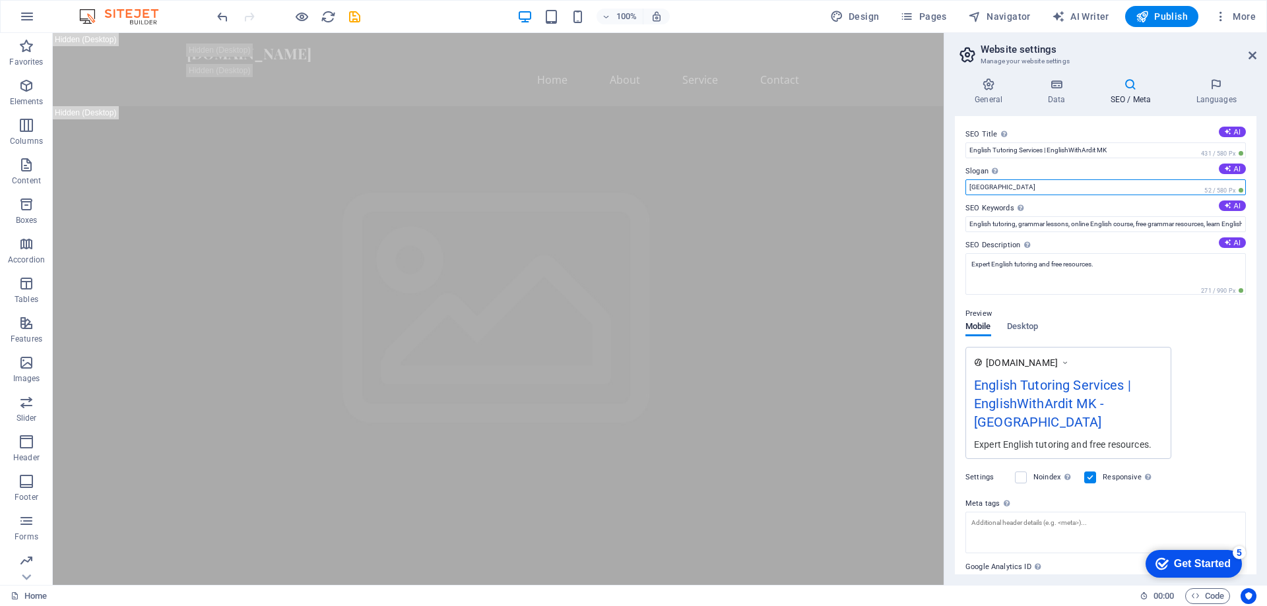
click at [1009, 189] on input "[GEOGRAPHIC_DATA]" at bounding box center [1105, 187] width 280 height 16
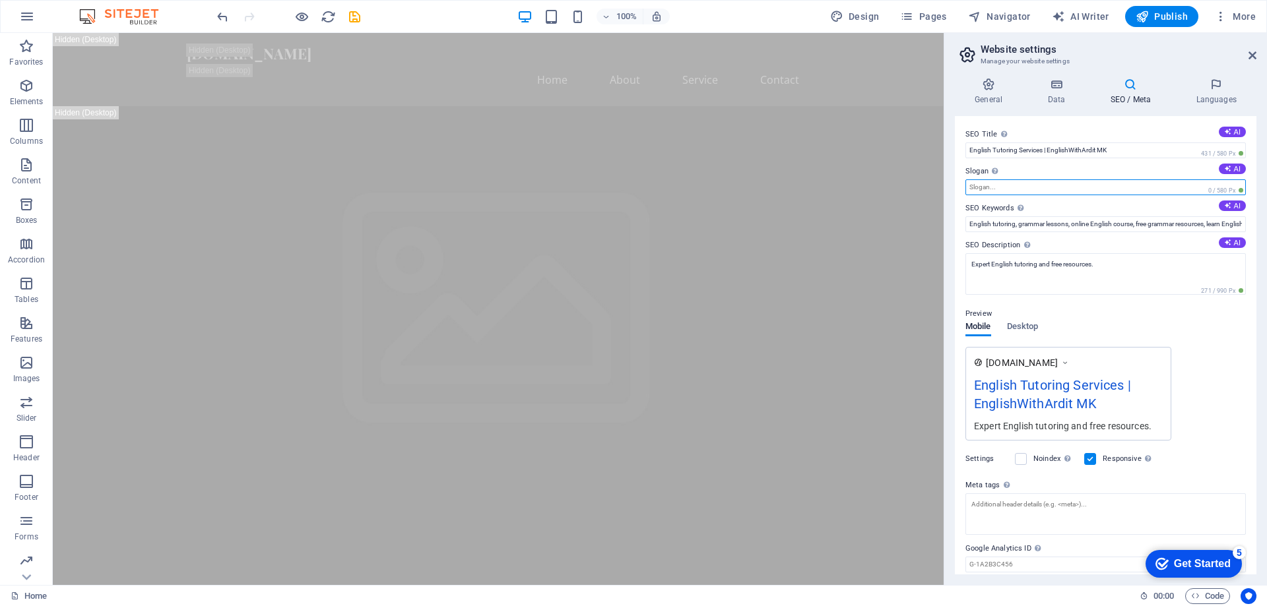
type input "B"
type input "s"
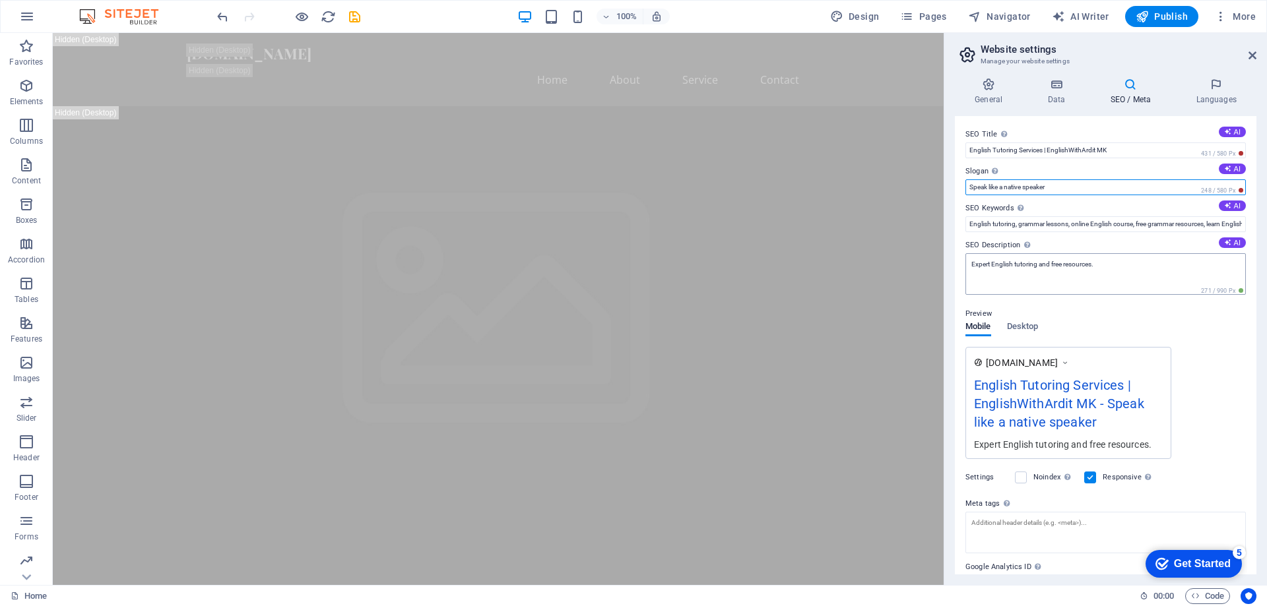
type input "Speak like a native speaker"
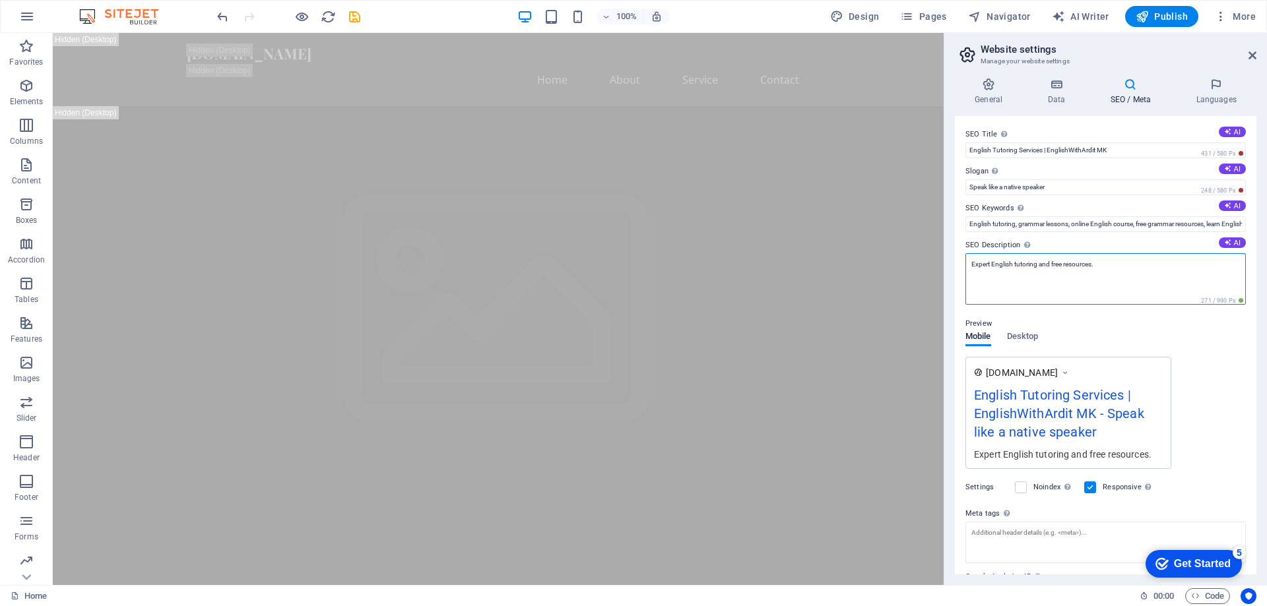
click at [1096, 268] on textarea "Expert English tutoring and free resources." at bounding box center [1105, 278] width 280 height 51
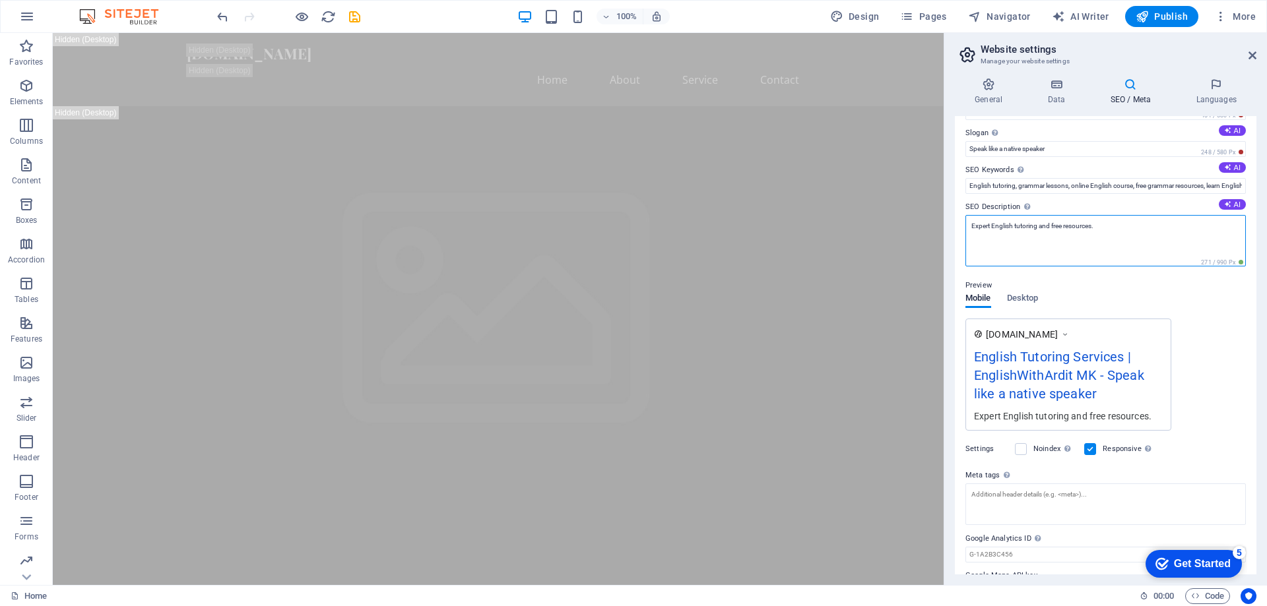
scroll to position [74, 0]
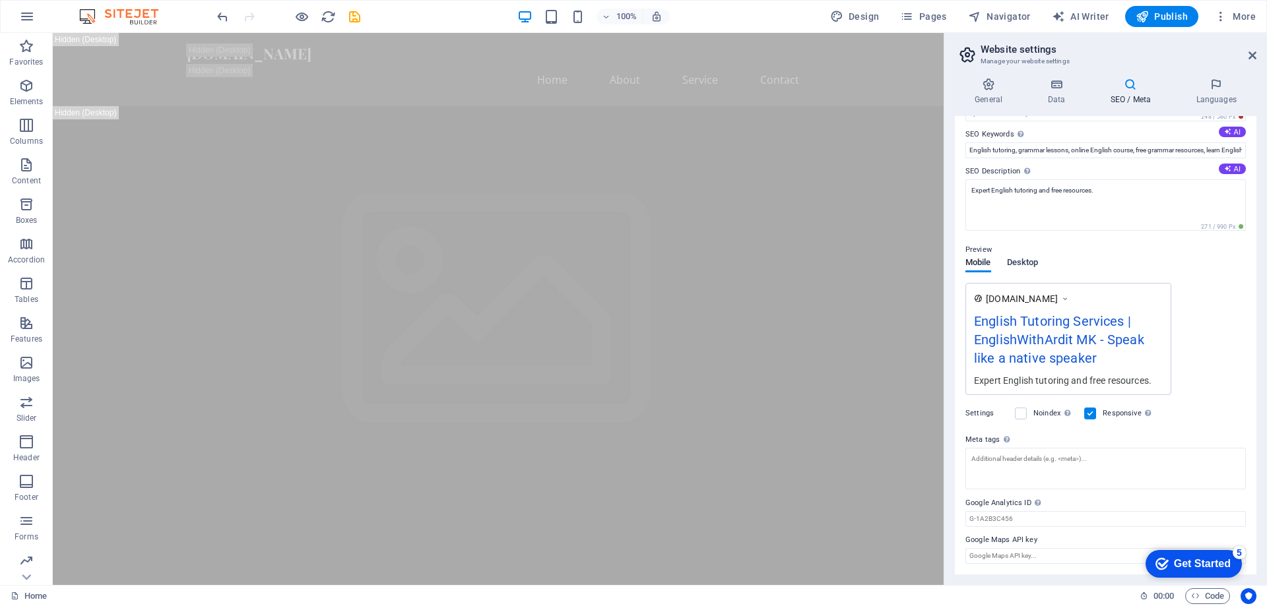
click at [1026, 259] on span "Desktop" at bounding box center [1023, 264] width 32 height 18
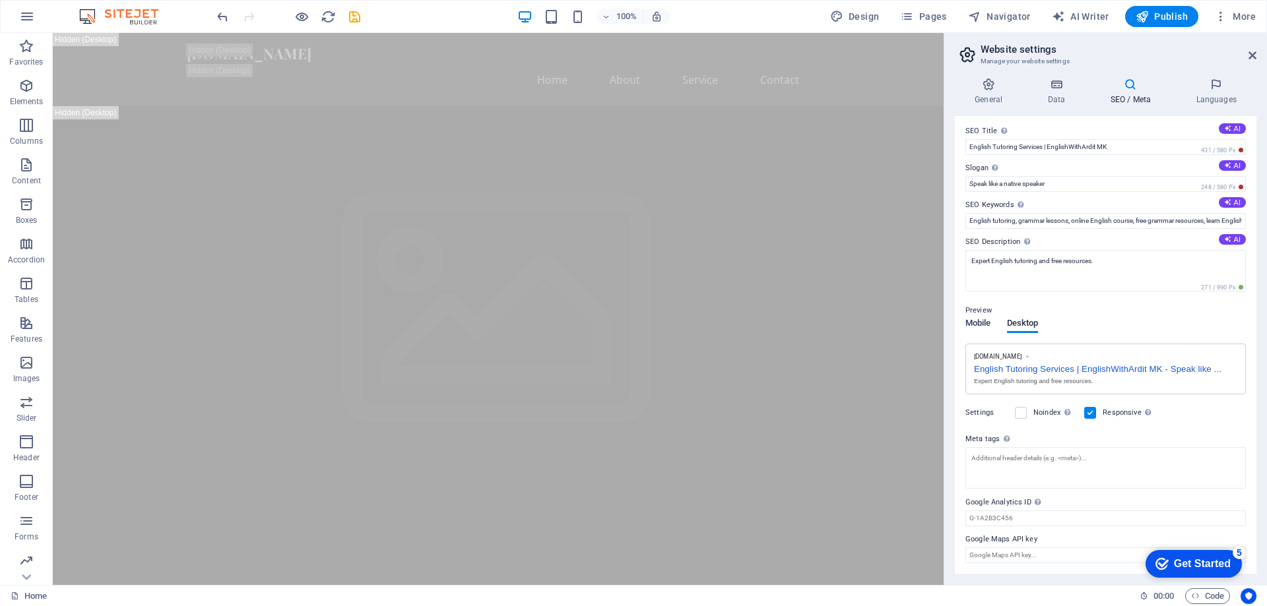
click at [988, 323] on span "Mobile" at bounding box center [978, 324] width 26 height 18
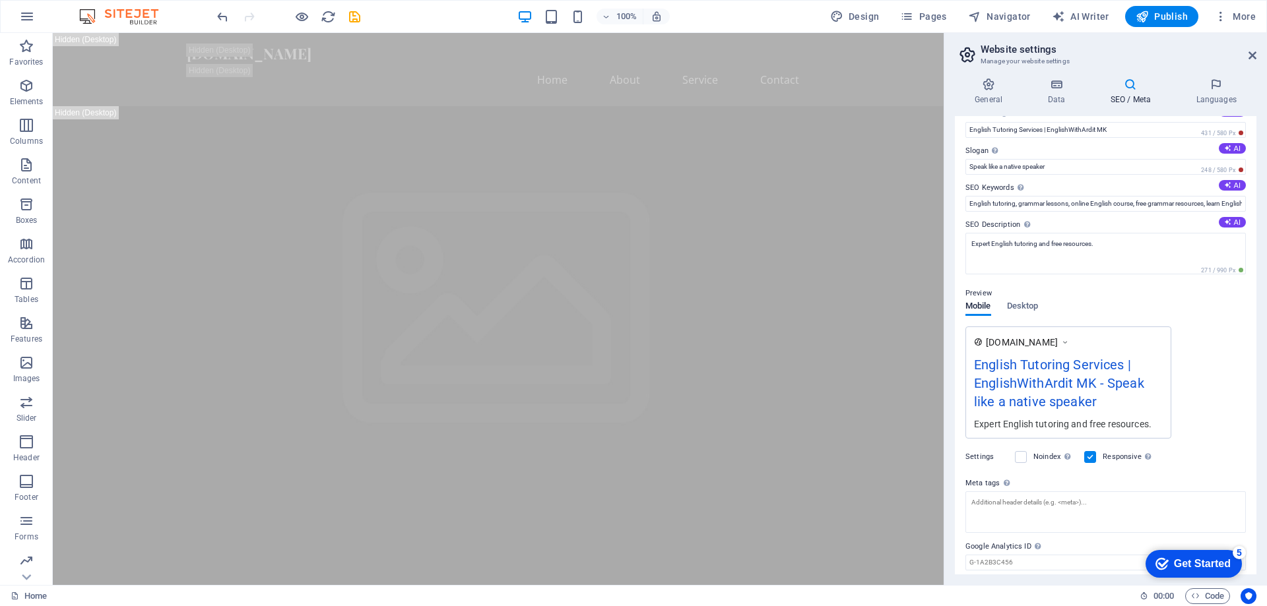
scroll to position [0, 0]
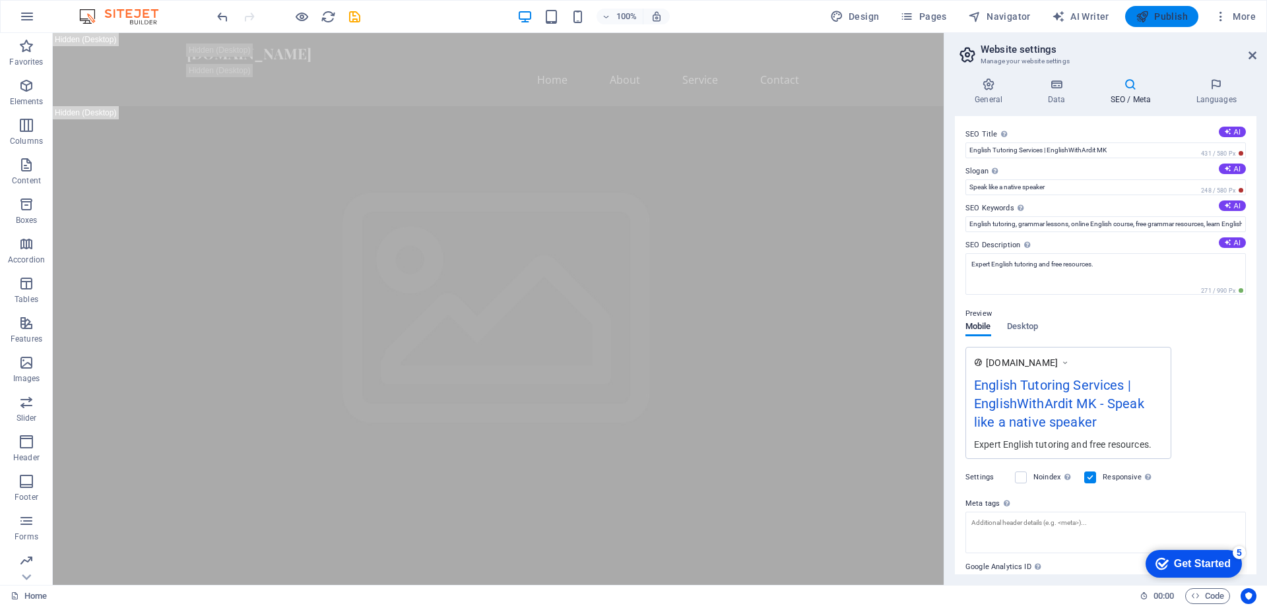
click at [1158, 22] on span "Publish" at bounding box center [1161, 16] width 52 height 13
